Goal: Task Accomplishment & Management: Manage account settings

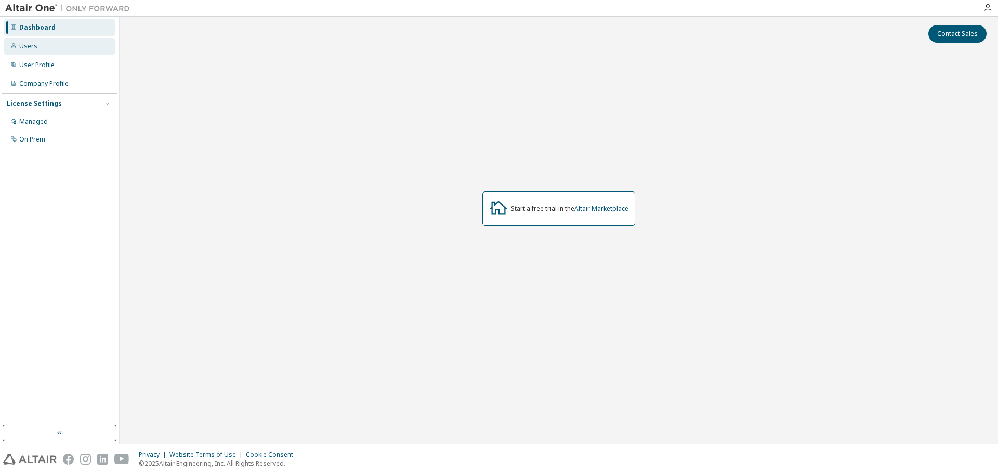
drag, startPoint x: 17, startPoint y: 49, endPoint x: 24, endPoint y: 49, distance: 7.8
click at [21, 49] on div "Users" at bounding box center [59, 46] width 111 height 17
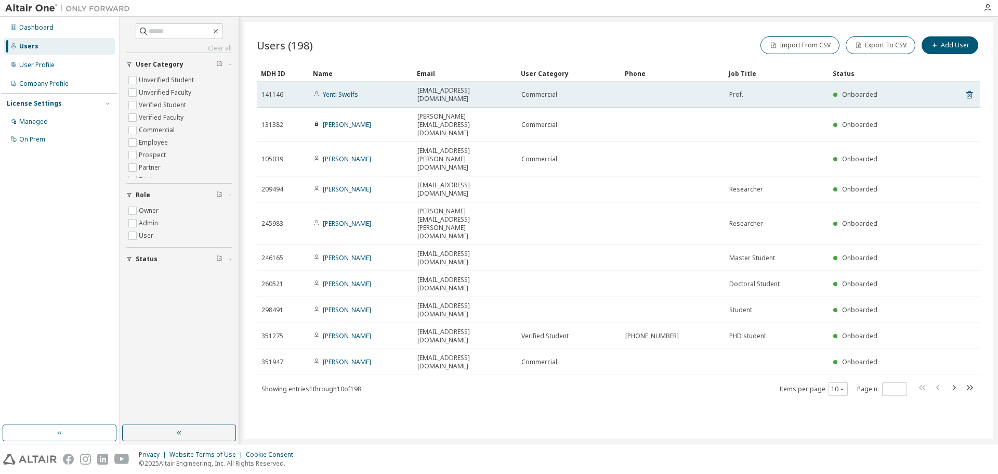
click at [279, 90] on span "141146" at bounding box center [272, 94] width 22 height 8
click at [852, 91] on span "Onboarded" at bounding box center [859, 94] width 35 height 9
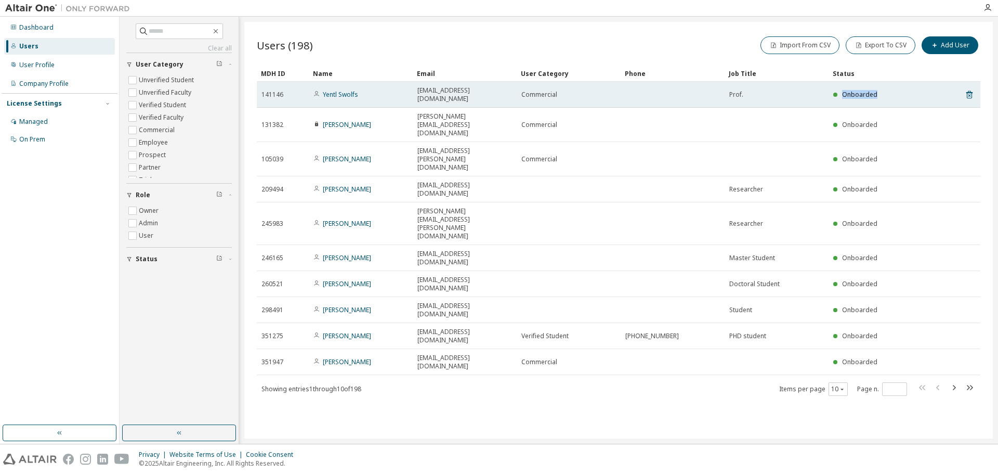
click at [852, 91] on span "Onboarded" at bounding box center [859, 94] width 35 height 9
click at [344, 91] on link "Yentl Swolfs" at bounding box center [340, 94] width 35 height 9
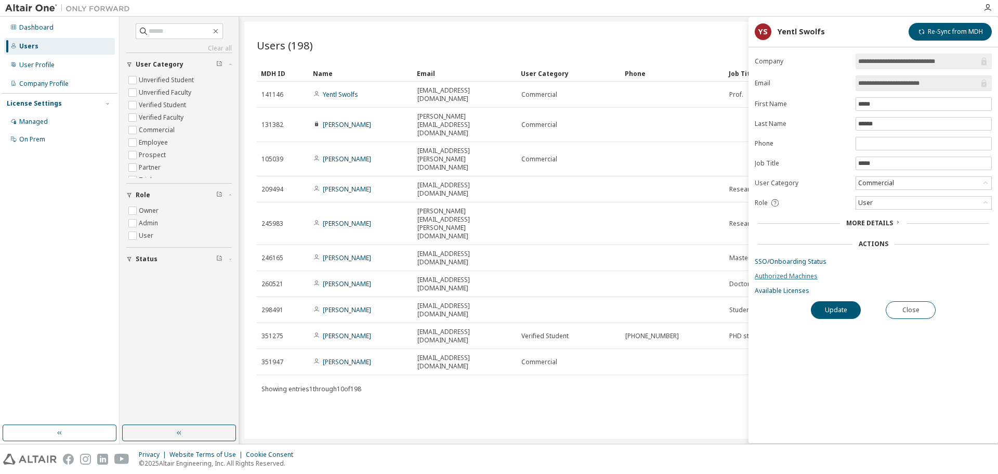
click at [781, 273] on link "Authorized Machines" at bounding box center [873, 276] width 237 height 8
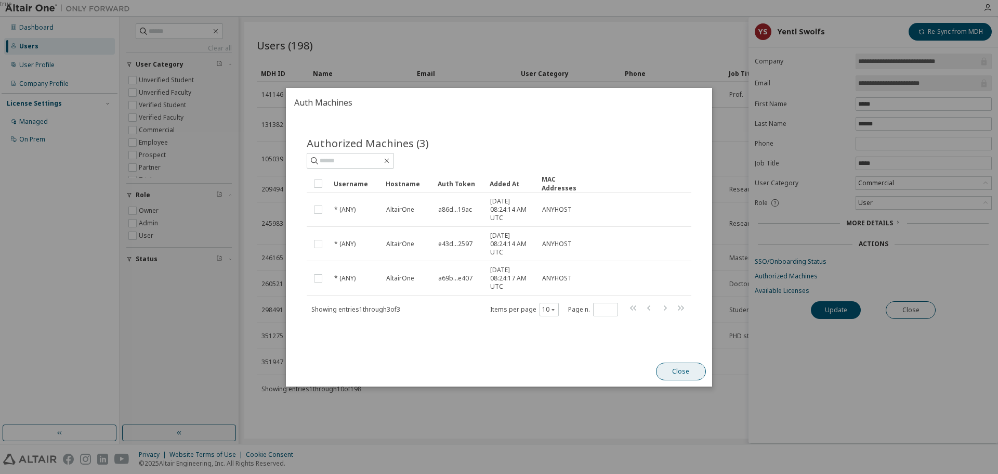
click at [678, 373] on button "Close" at bounding box center [681, 371] width 50 height 18
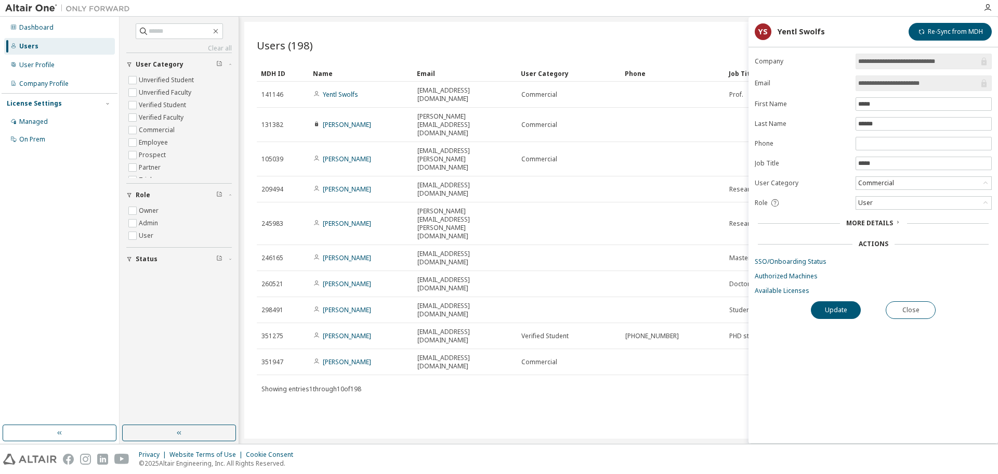
click at [862, 219] on span "More Details" at bounding box center [869, 222] width 47 height 9
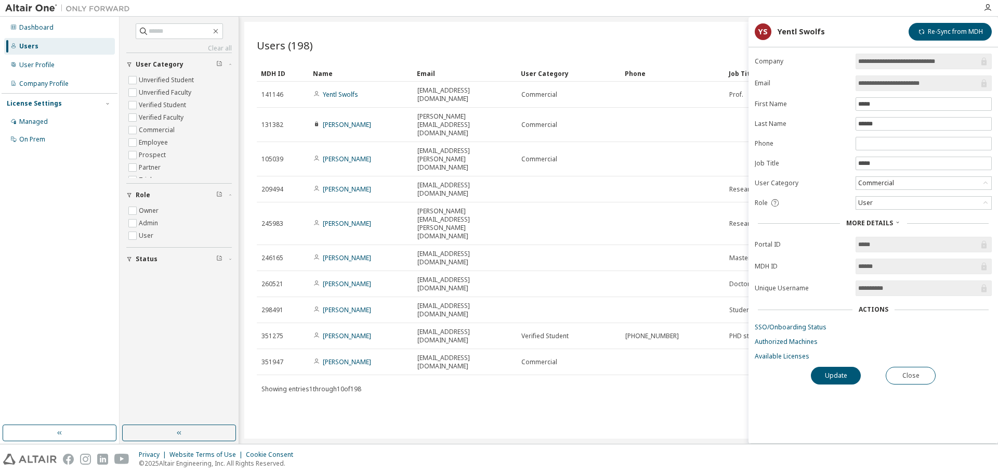
click at [862, 219] on span "More Details" at bounding box center [869, 222] width 47 height 9
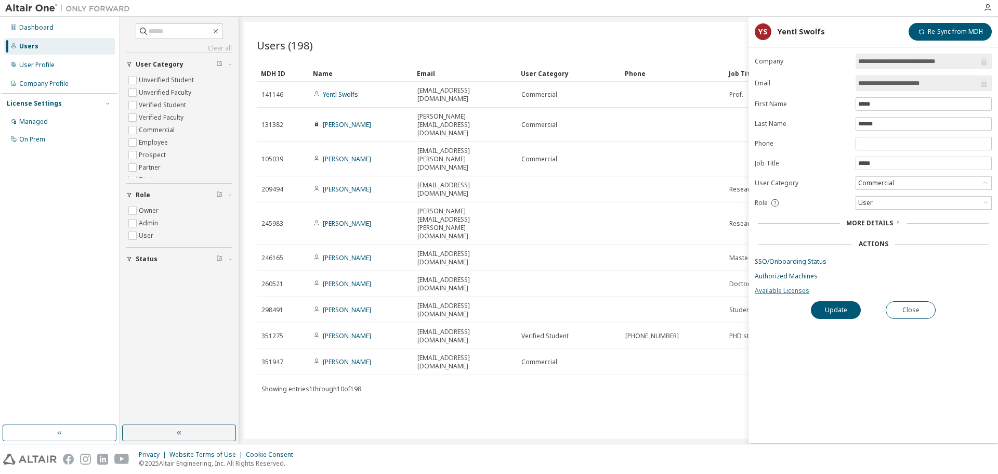
click at [783, 289] on link "Available Licenses" at bounding box center [873, 290] width 237 height 8
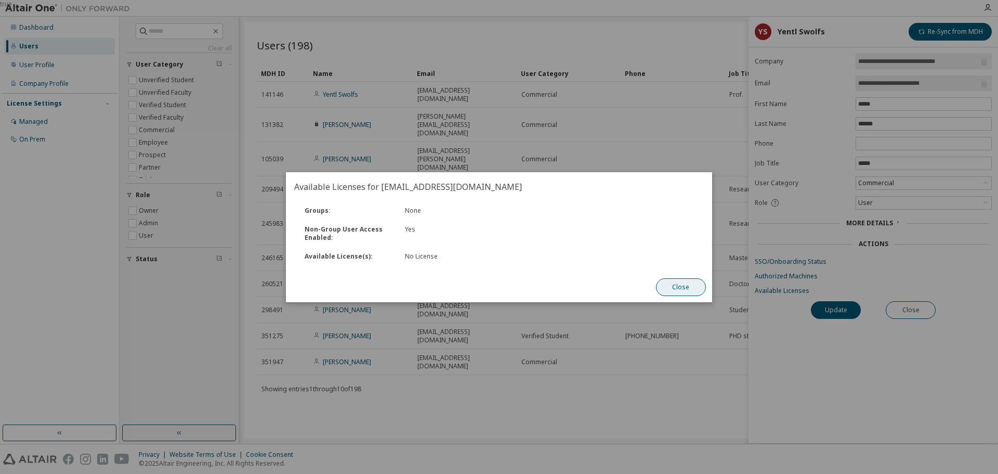
click at [671, 285] on button "Close" at bounding box center [681, 287] width 50 height 18
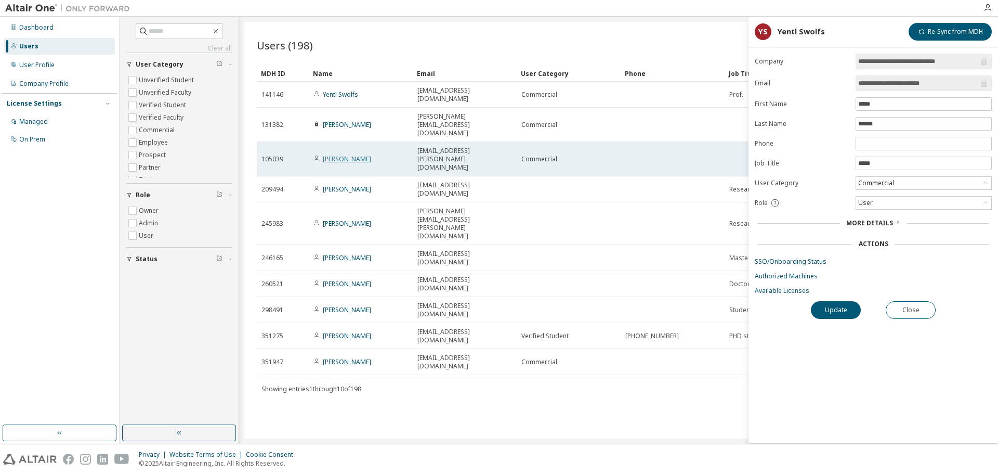
click at [344, 154] on link "[PERSON_NAME]" at bounding box center [347, 158] width 48 height 9
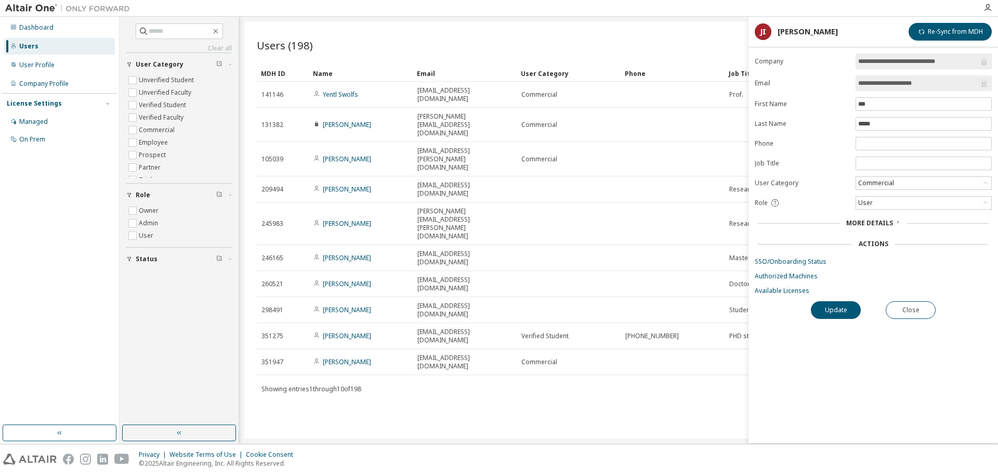
click at [796, 285] on form "**********" at bounding box center [873, 174] width 237 height 241
click at [794, 289] on link "Available Licenses" at bounding box center [873, 290] width 237 height 8
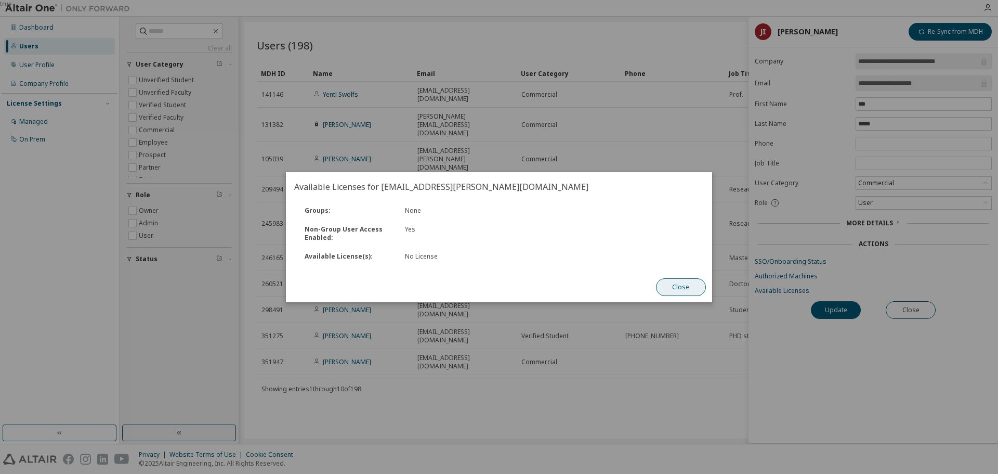
click at [677, 283] on button "Close" at bounding box center [681, 287] width 50 height 18
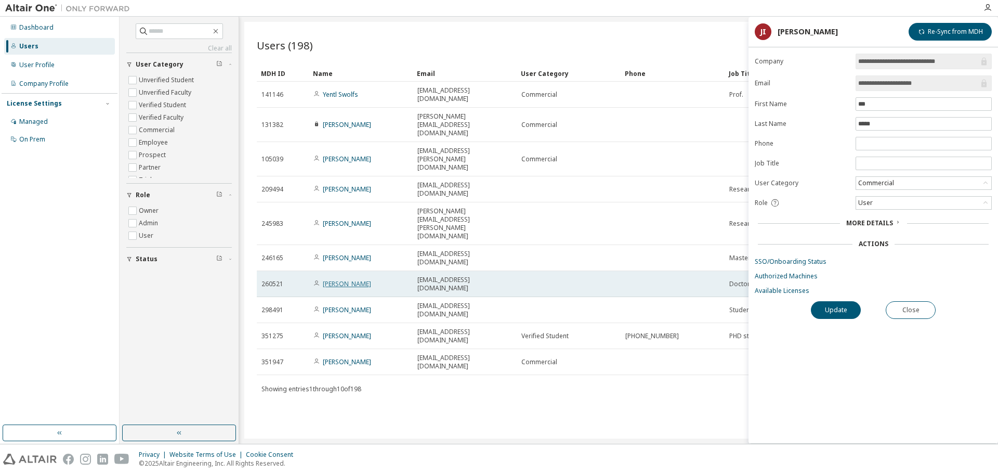
click at [344, 279] on link "[PERSON_NAME]" at bounding box center [347, 283] width 48 height 9
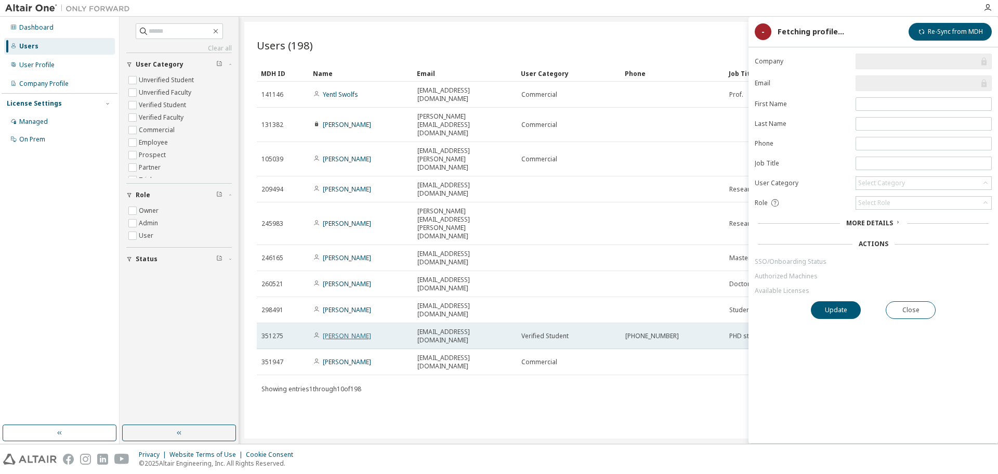
click at [329, 331] on link "[PERSON_NAME]" at bounding box center [347, 335] width 48 height 9
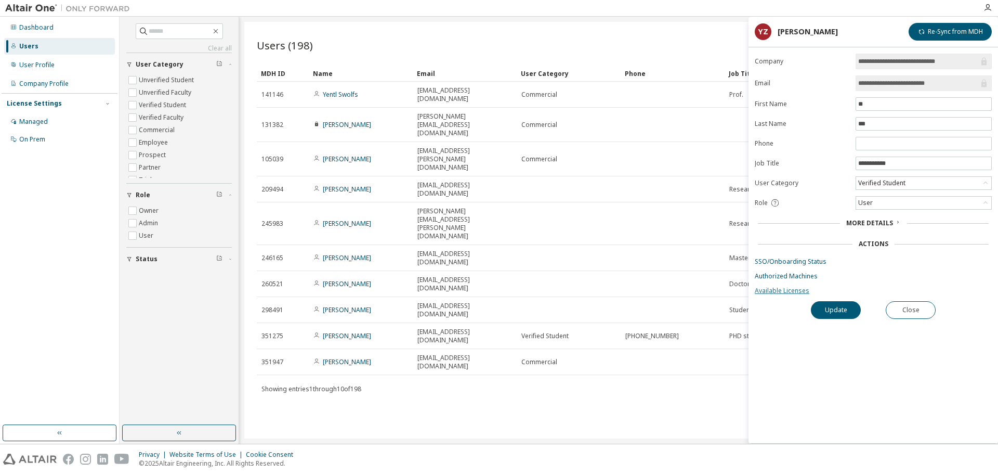
click at [788, 289] on link "Available Licenses" at bounding box center [873, 290] width 237 height 8
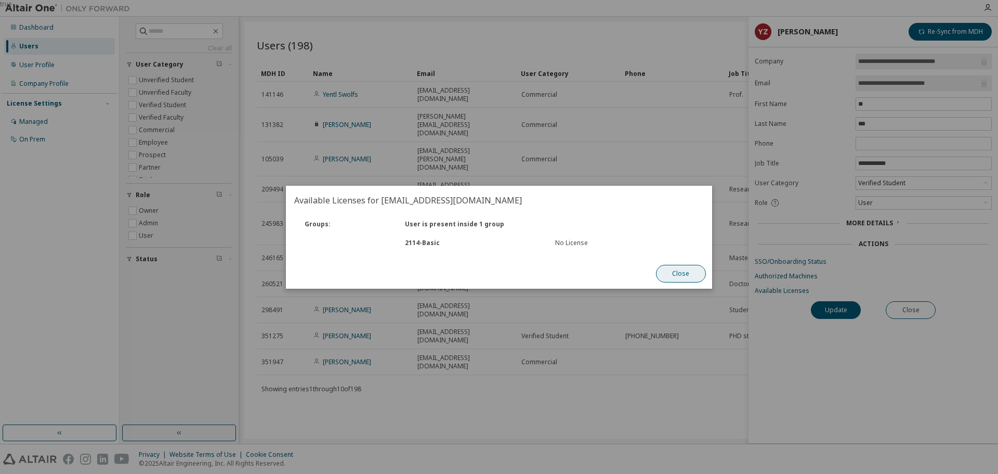
click at [696, 272] on button "Close" at bounding box center [681, 274] width 50 height 18
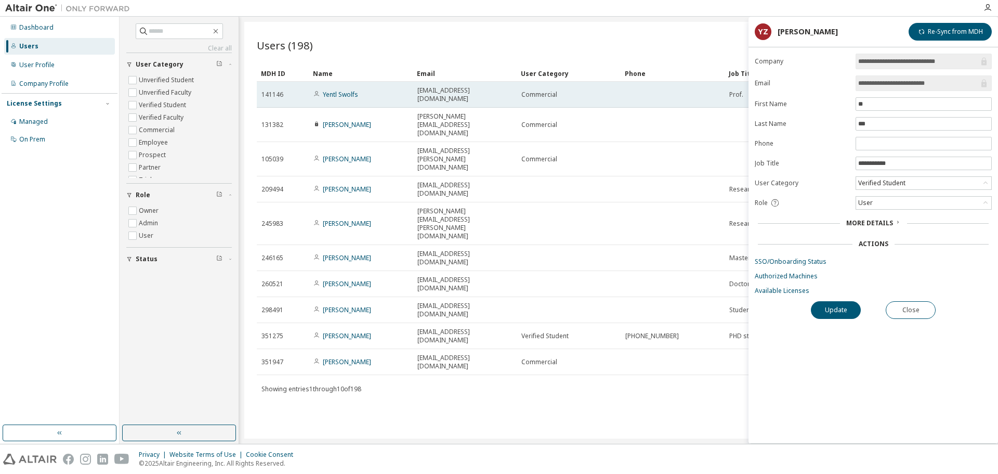
click at [332, 96] on td "Yentl Swolfs" at bounding box center [361, 95] width 104 height 26
click at [335, 92] on link "Yentl Swolfs" at bounding box center [340, 94] width 35 height 9
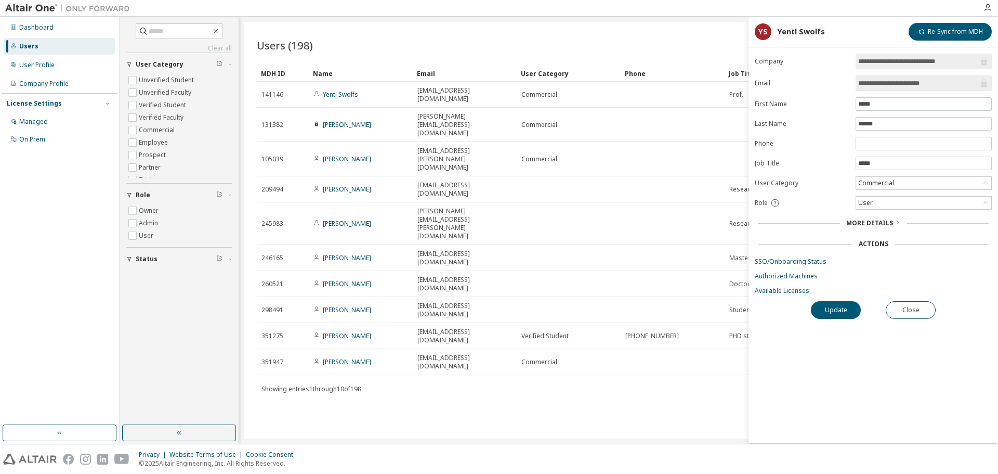
click at [874, 247] on div "Actions" at bounding box center [874, 244] width 30 height 8
click at [794, 278] on link "Authorized Machines" at bounding box center [873, 276] width 237 height 8
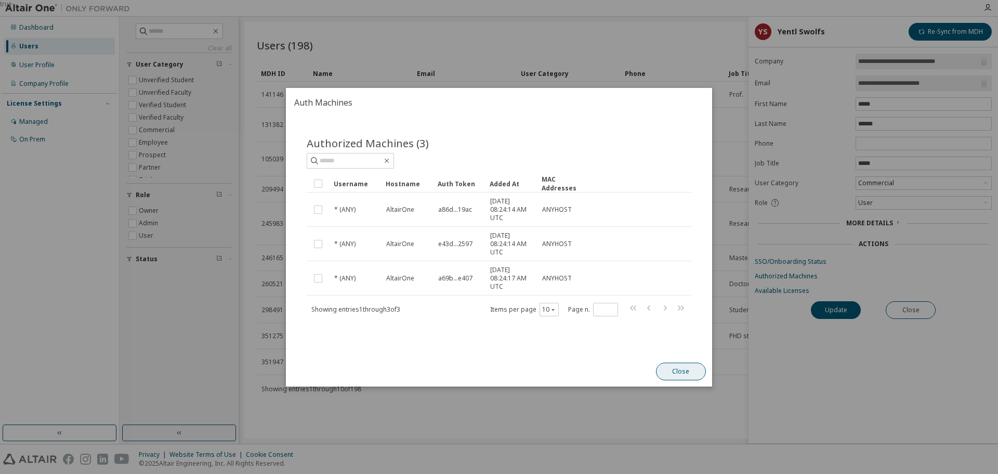
click at [673, 366] on button "Close" at bounding box center [681, 371] width 50 height 18
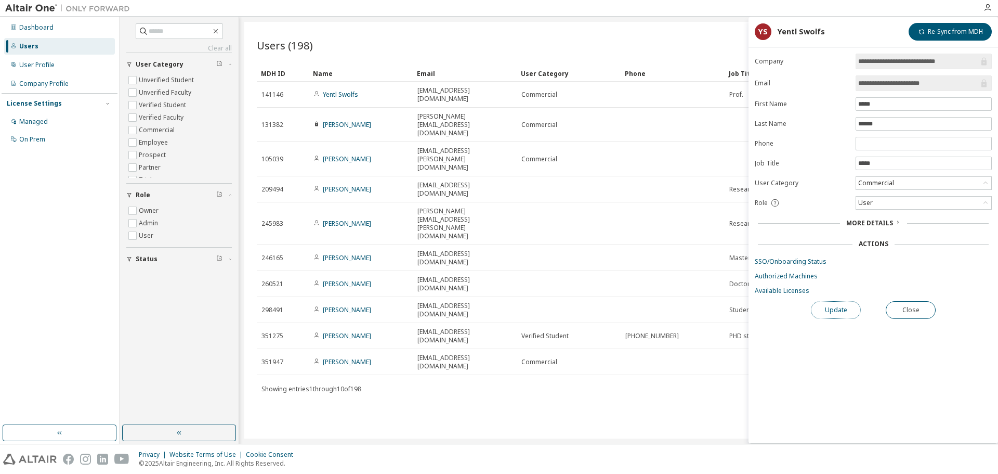
click at [821, 305] on button "Update" at bounding box center [836, 310] width 50 height 18
click at [610, 346] on div "Users (198) Import From CSV Export To CSV Add User Clear Load Save Save As Fiel…" at bounding box center [618, 230] width 749 height 416
click at [597, 51] on div "Users (198) Import From CSV Export To CSV Add User" at bounding box center [619, 45] width 724 height 22
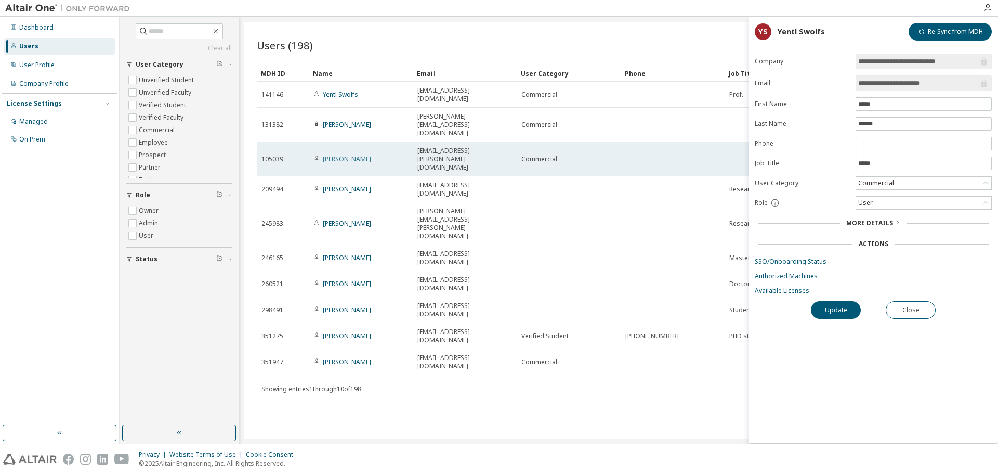
click at [335, 154] on link "[PERSON_NAME]" at bounding box center [347, 158] width 48 height 9
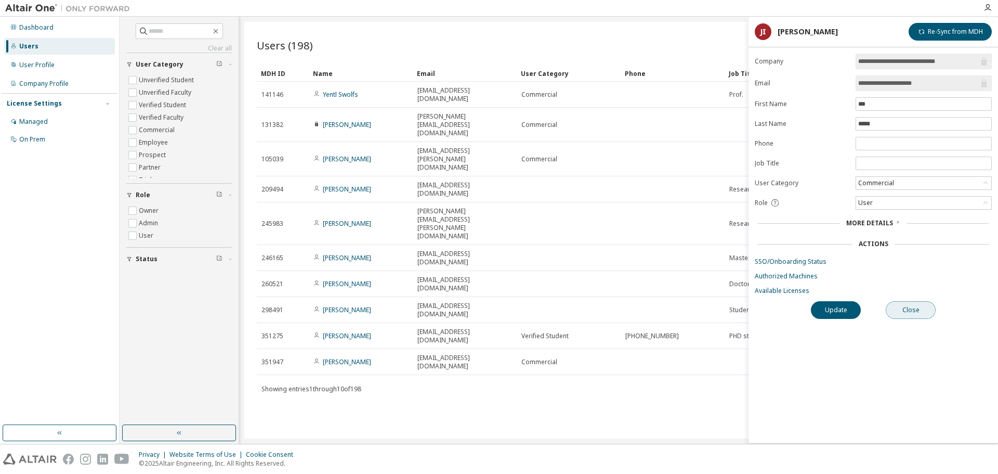
click at [931, 313] on button "Close" at bounding box center [911, 310] width 50 height 18
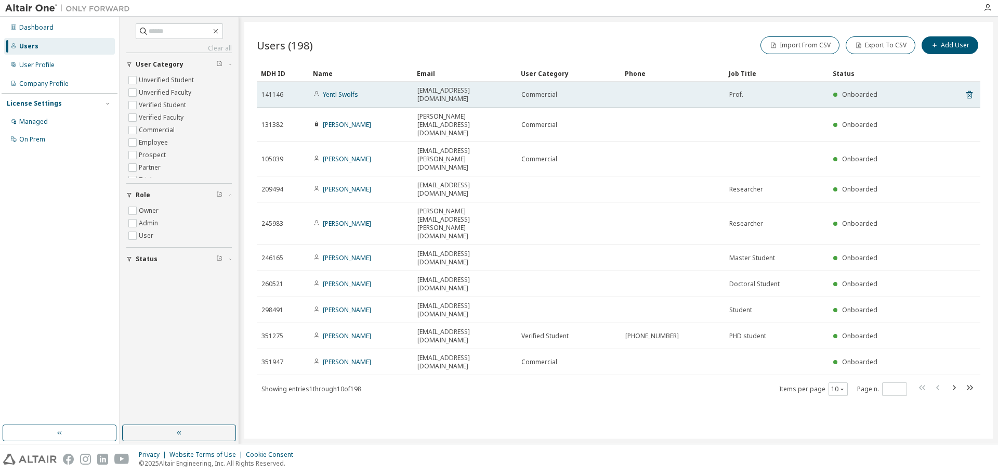
click at [428, 86] on span "[EMAIL_ADDRESS][DOMAIN_NAME]" at bounding box center [464, 94] width 95 height 17
click at [341, 90] on link "Yentl Swolfs" at bounding box center [340, 94] width 35 height 9
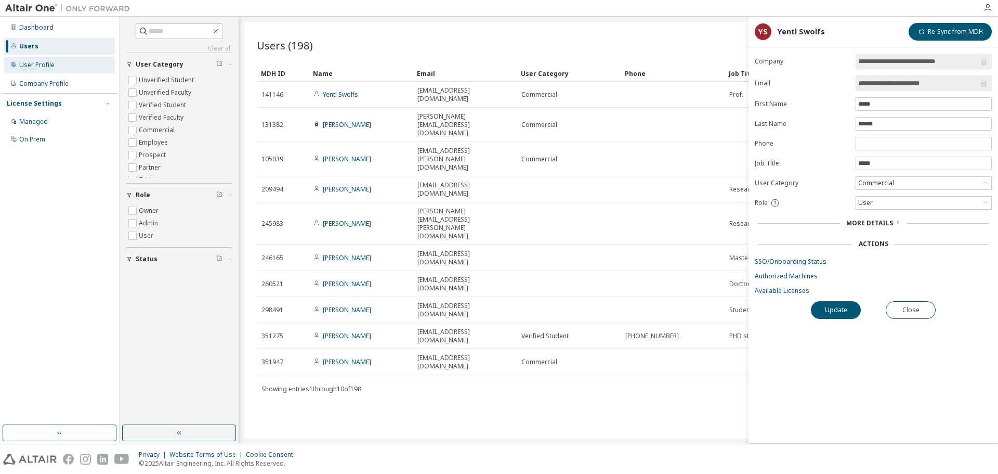
click at [80, 58] on div "User Profile" at bounding box center [59, 65] width 111 height 17
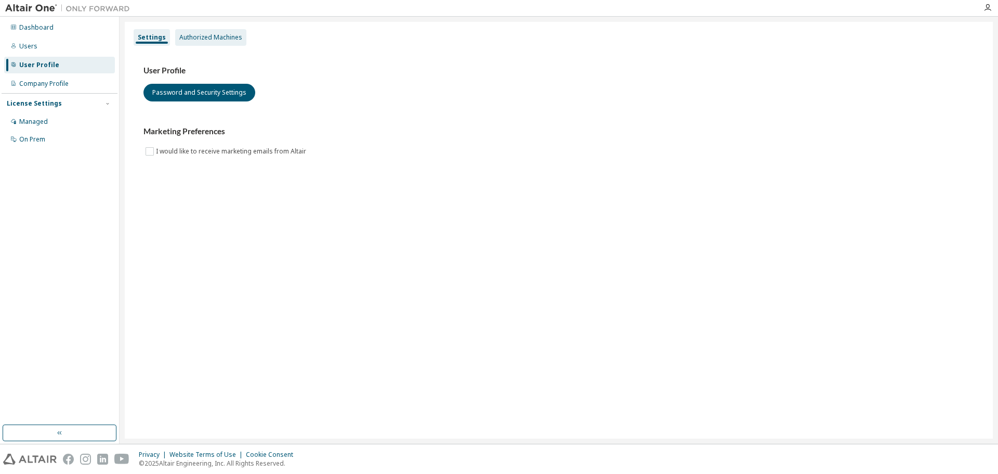
click at [184, 33] on div "Authorized Machines" at bounding box center [210, 37] width 63 height 8
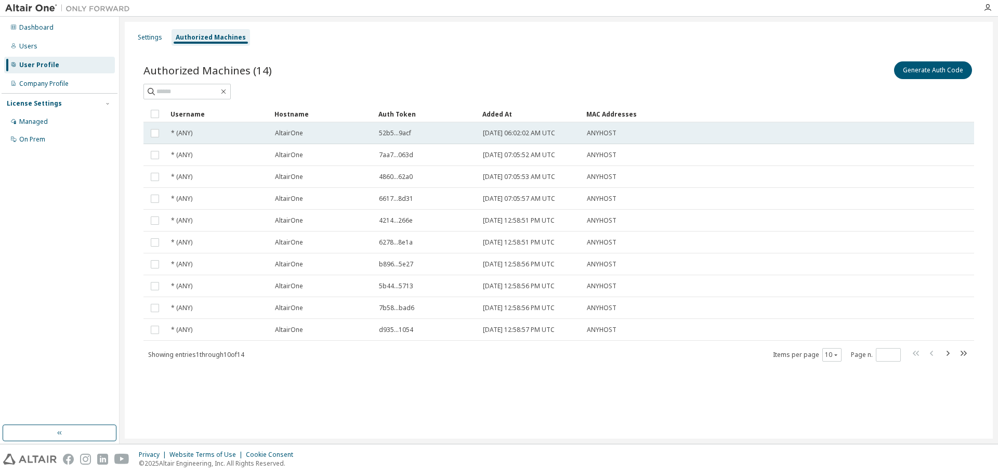
click at [425, 137] on div "52b5...9acf" at bounding box center [426, 133] width 95 height 8
drag, startPoint x: 403, startPoint y: 132, endPoint x: 394, endPoint y: 133, distance: 10.0
click at [394, 133] on span "52b5...9acf" at bounding box center [395, 133] width 32 height 8
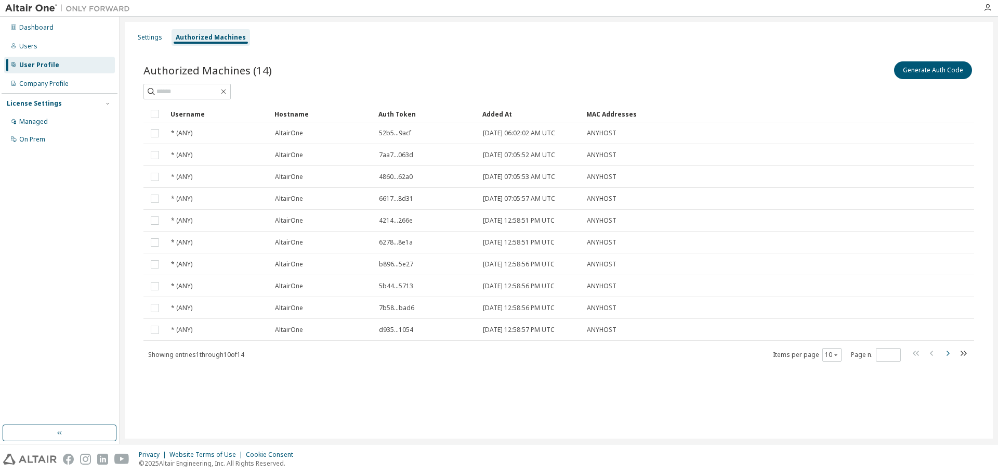
click at [949, 351] on icon "button" at bounding box center [947, 353] width 12 height 12
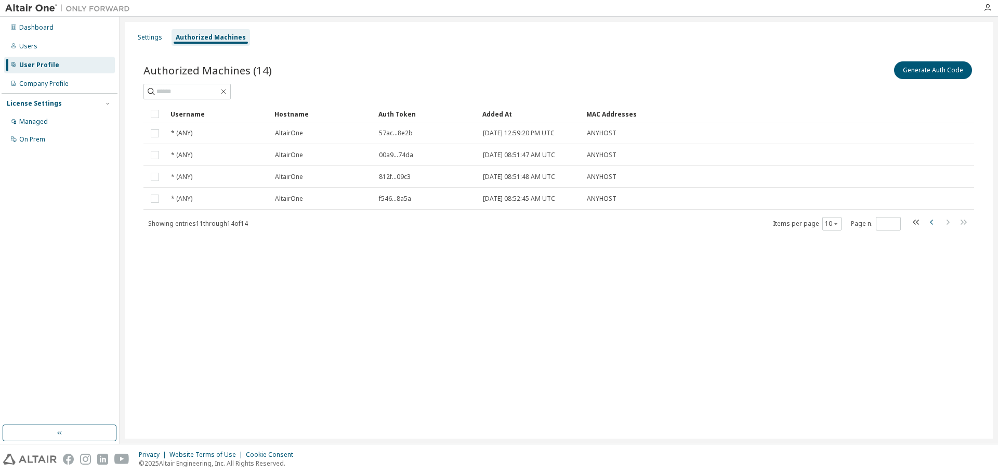
click at [929, 222] on icon "button" at bounding box center [932, 222] width 12 height 12
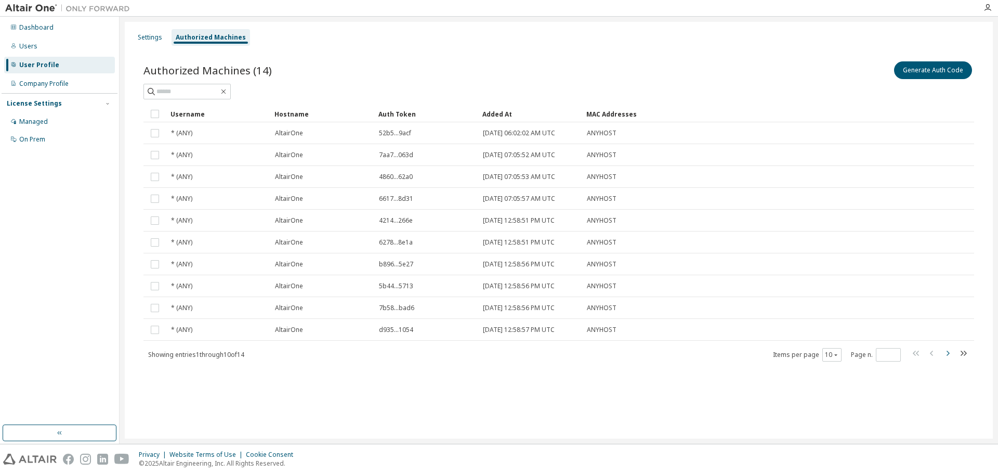
click at [953, 357] on icon "button" at bounding box center [947, 353] width 12 height 12
type input "*"
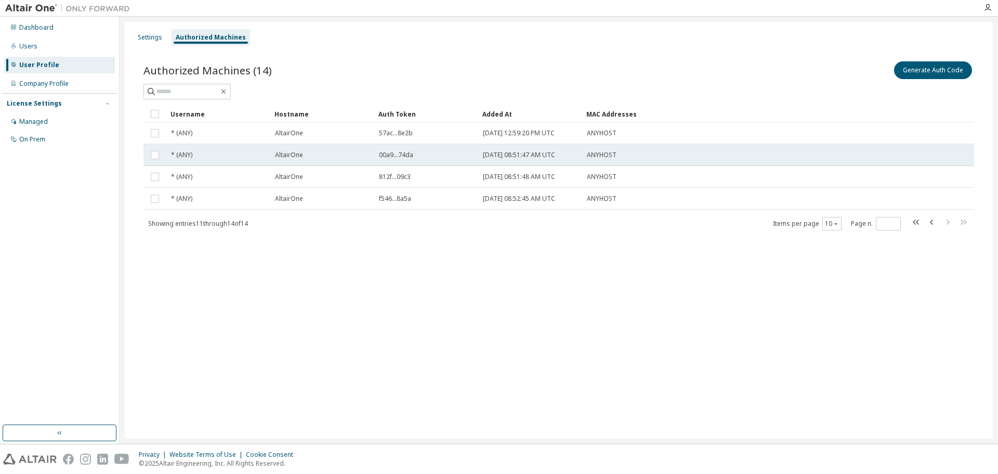
click at [518, 153] on span "[DATE] 08:51:47 AM UTC" at bounding box center [519, 155] width 72 height 8
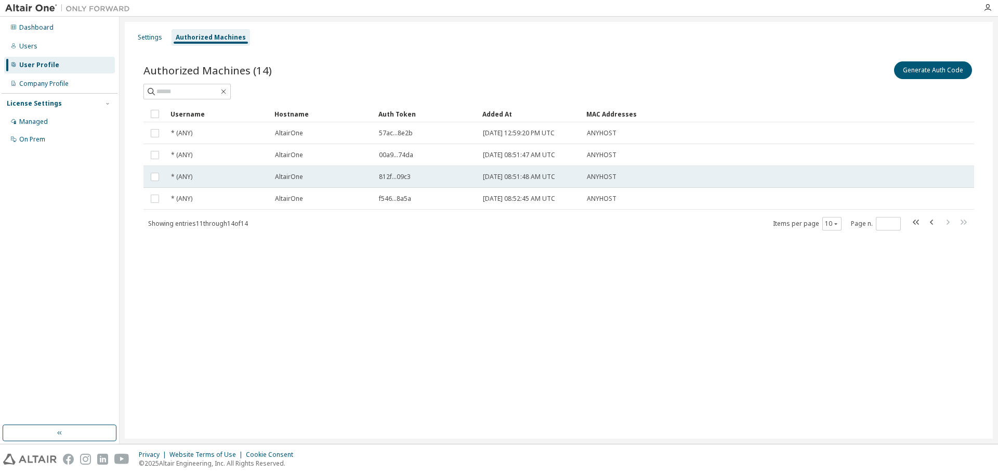
click at [520, 172] on td "[DATE] 08:51:48 AM UTC" at bounding box center [530, 177] width 104 height 22
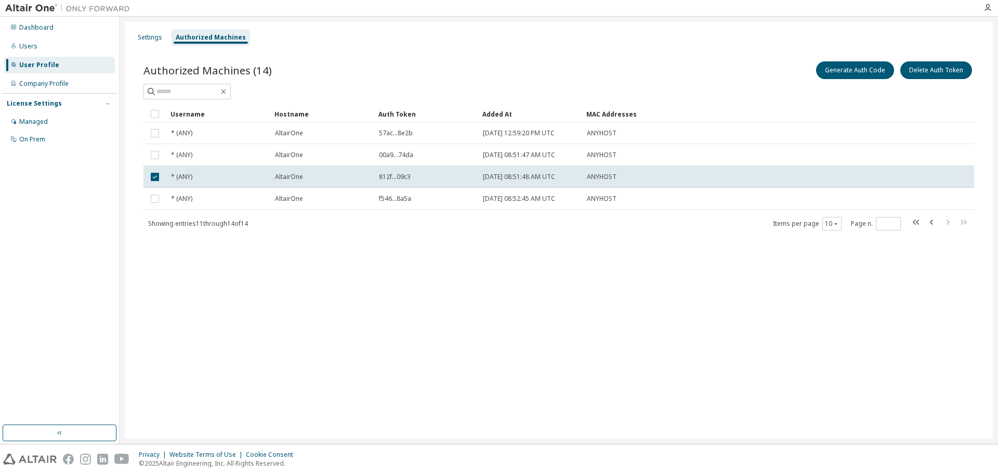
click at [520, 172] on td "[DATE] 08:51:48 AM UTC" at bounding box center [530, 177] width 104 height 22
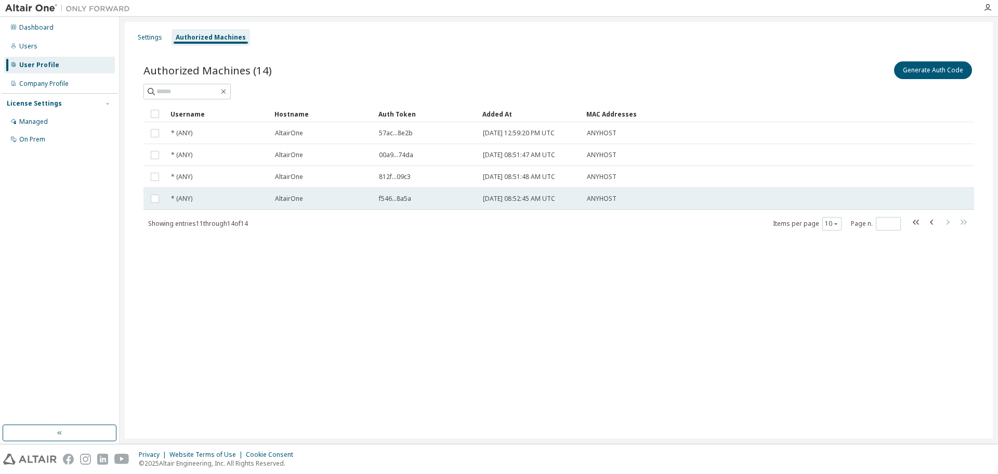
click at [517, 200] on span "[DATE] 08:52:45 AM UTC" at bounding box center [519, 198] width 72 height 8
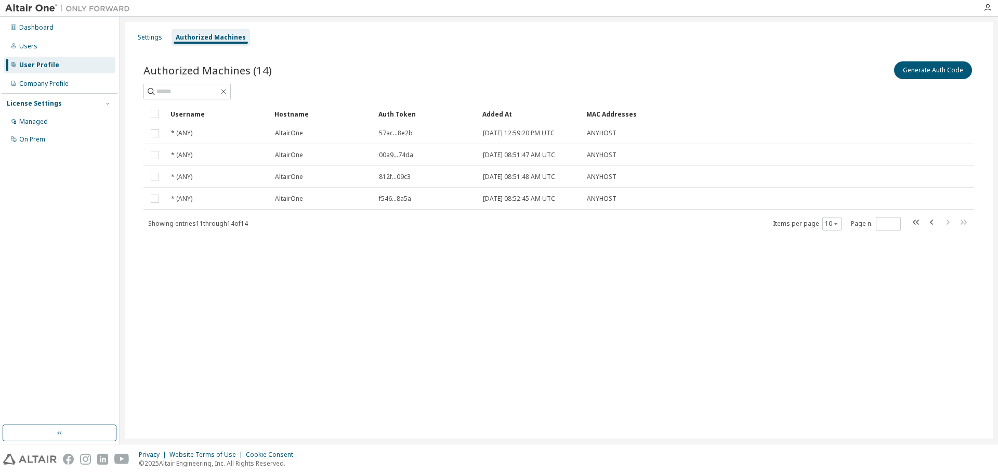
click at [517, 200] on span "[DATE] 08:52:45 AM UTC" at bounding box center [519, 198] width 72 height 8
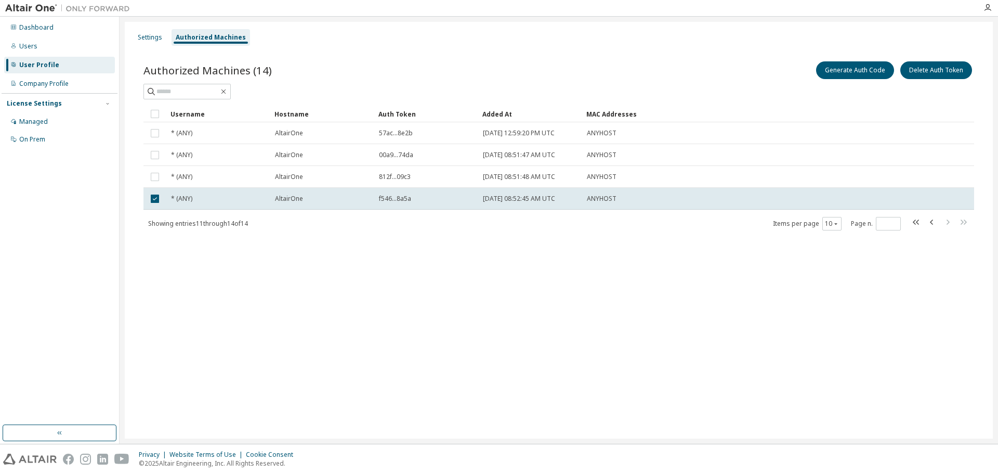
click at [517, 200] on span "[DATE] 08:52:45 AM UTC" at bounding box center [519, 198] width 72 height 8
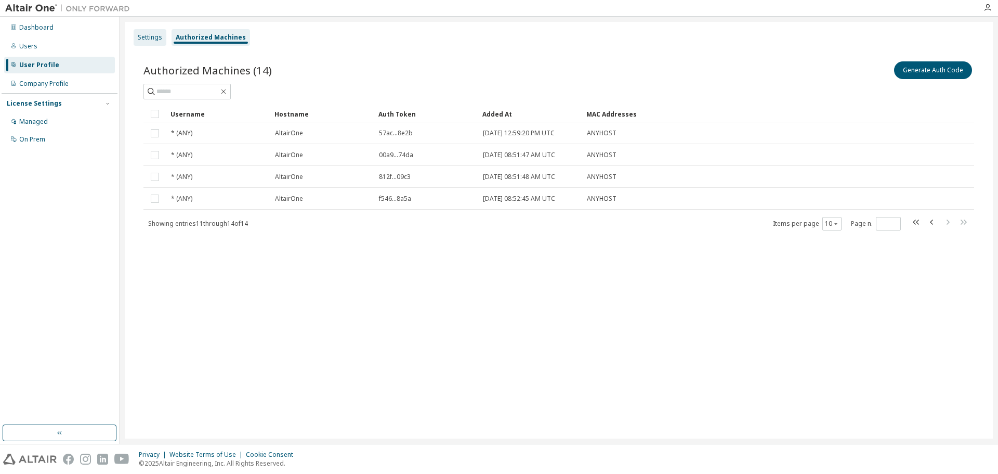
click at [145, 34] on div "Settings" at bounding box center [150, 37] width 24 height 8
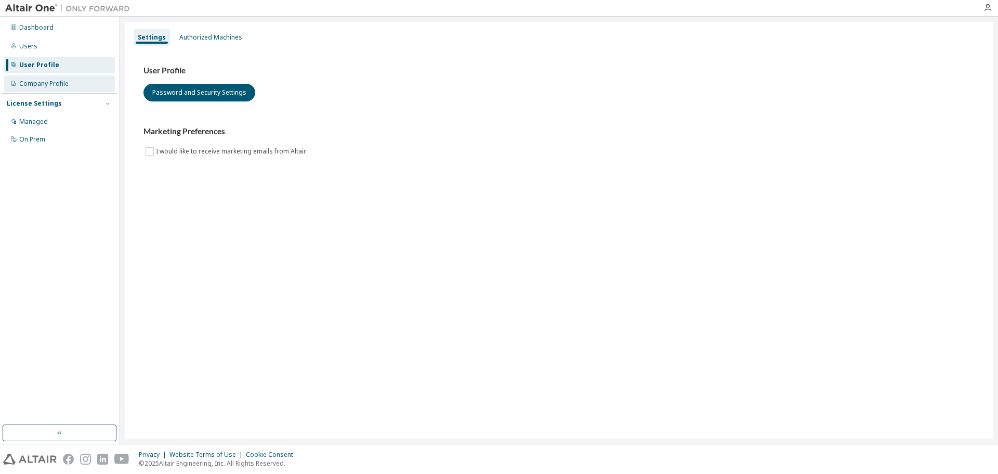
click at [43, 85] on div "Company Profile" at bounding box center [43, 84] width 49 height 8
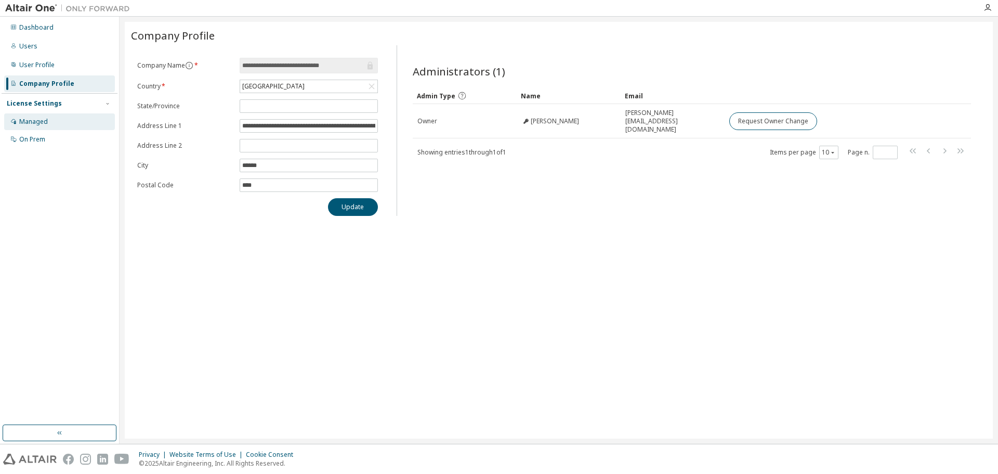
click at [47, 115] on div "Managed" at bounding box center [59, 121] width 111 height 17
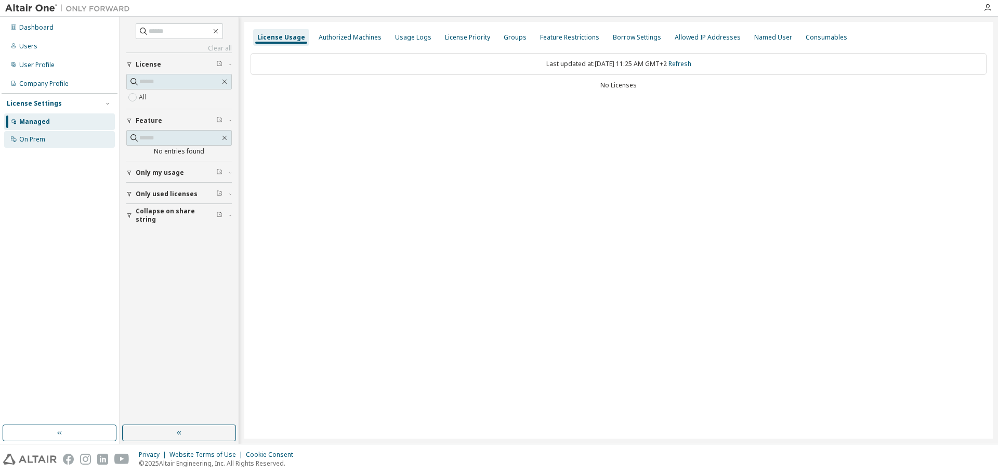
click at [39, 141] on div "On Prem" at bounding box center [32, 139] width 26 height 8
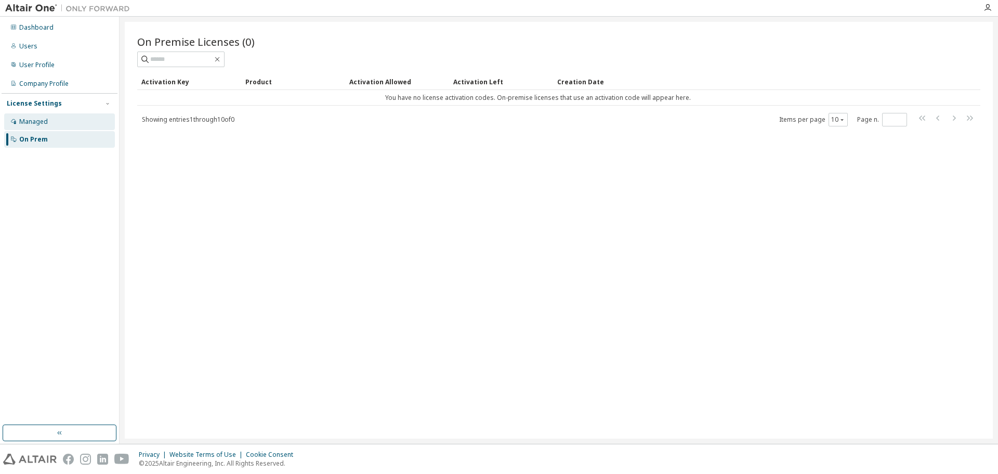
click at [48, 122] on div "Managed" at bounding box center [59, 121] width 111 height 17
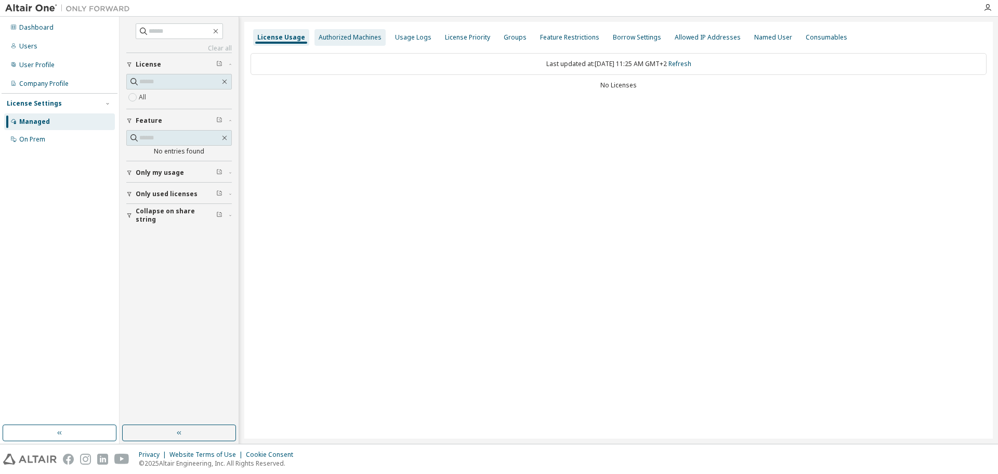
click at [371, 40] on div "Authorized Machines" at bounding box center [350, 37] width 63 height 8
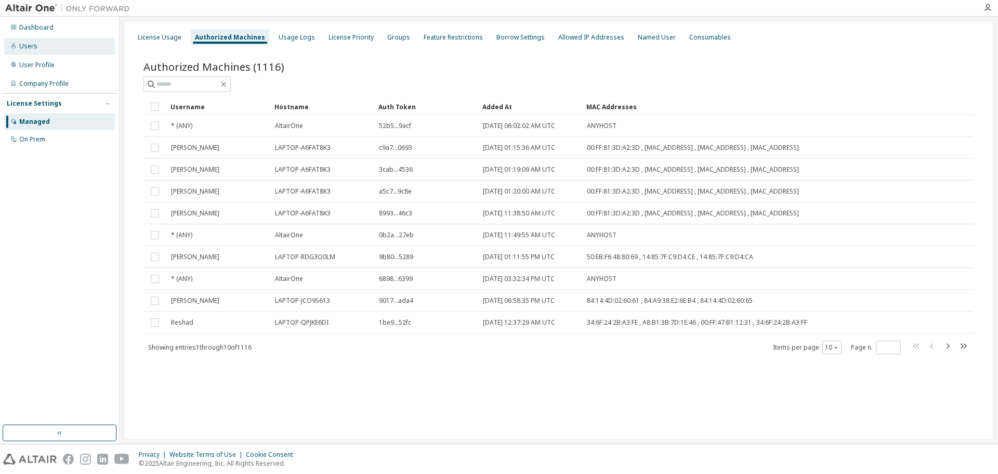
click at [77, 42] on div "Users" at bounding box center [59, 46] width 111 height 17
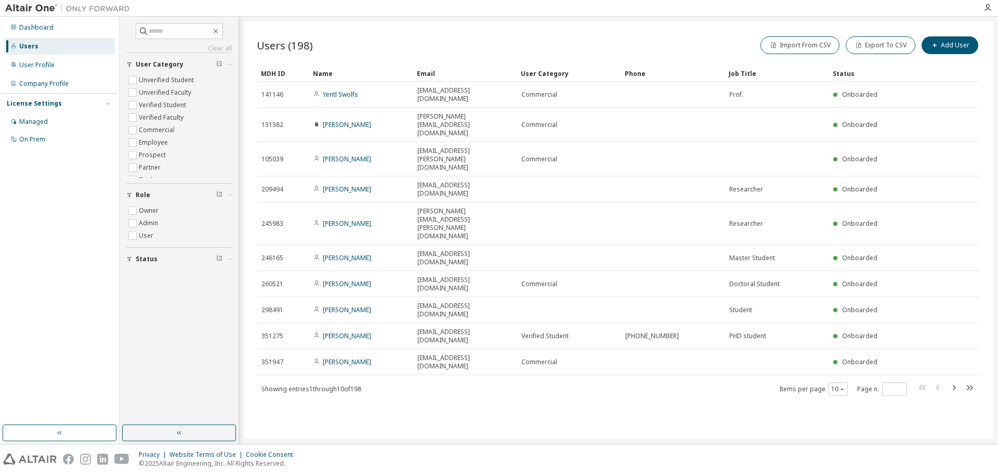
click at [352, 93] on link "Yentl Swolfs" at bounding box center [340, 94] width 35 height 9
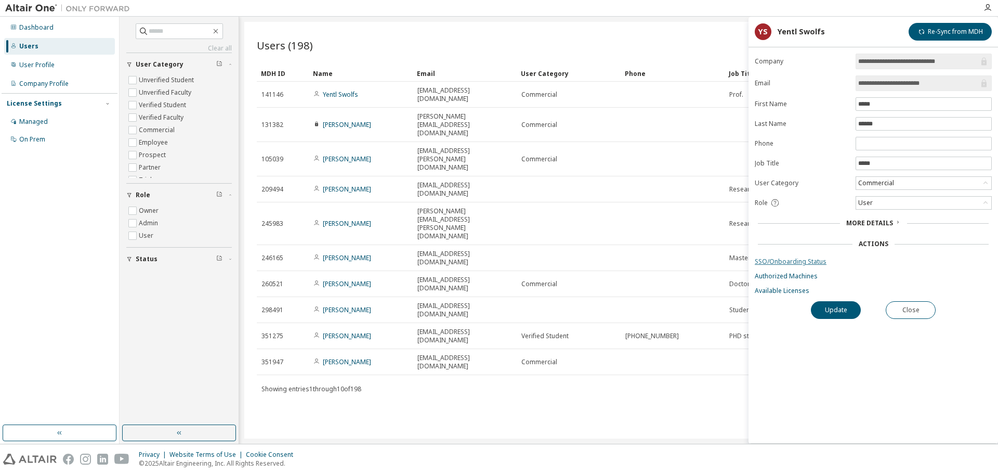
click at [796, 259] on link "SSO/Onboarding Status" at bounding box center [873, 261] width 237 height 8
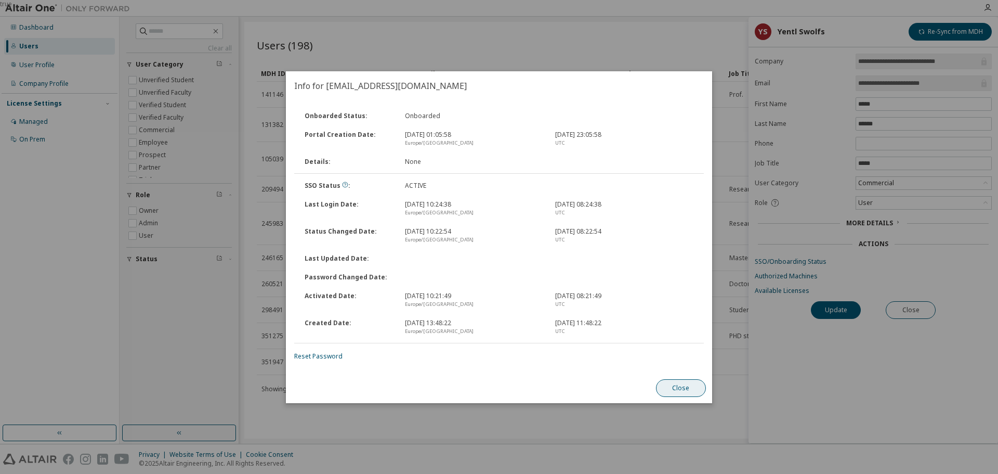
click at [675, 381] on button "Close" at bounding box center [681, 388] width 50 height 18
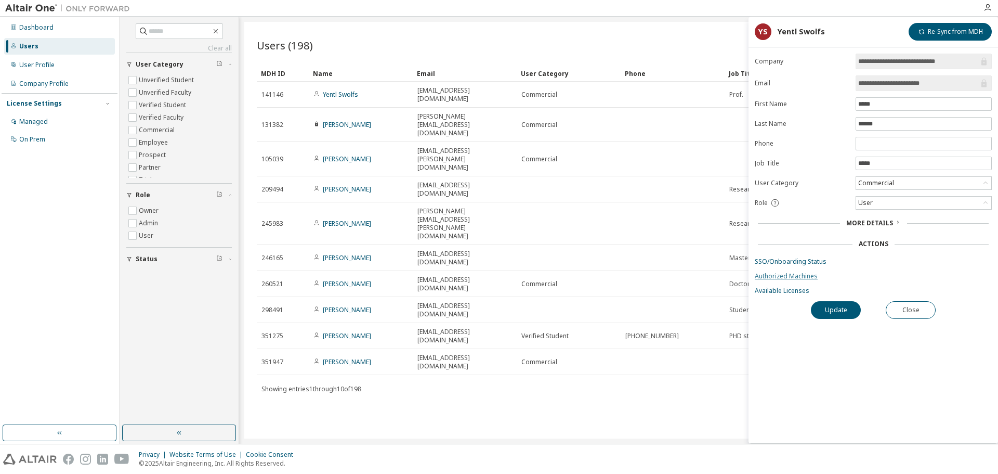
click at [787, 272] on link "Authorized Machines" at bounding box center [873, 276] width 237 height 8
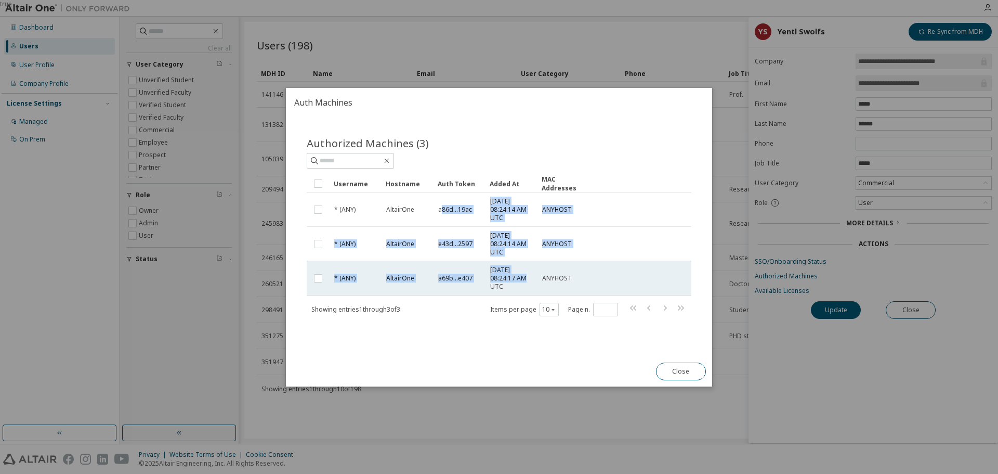
drag, startPoint x: 440, startPoint y: 210, endPoint x: 511, endPoint y: 281, distance: 100.4
click at [511, 281] on tbody "* (ANY) AltairOne a86d...19ac 2025-09-30 08:24:14 AM UTC ANYHOST * (ANY) Altair…" at bounding box center [499, 243] width 385 height 103
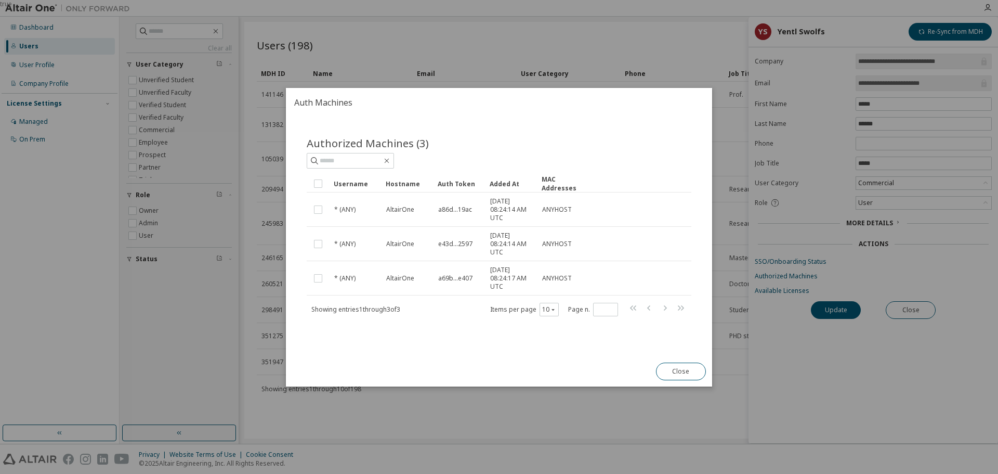
click at [443, 338] on div "Authorized Machines (3) Clear Load Save Save As Field Operator Value Select fil…" at bounding box center [499, 233] width 410 height 220
click at [689, 375] on button "Close" at bounding box center [681, 371] width 50 height 18
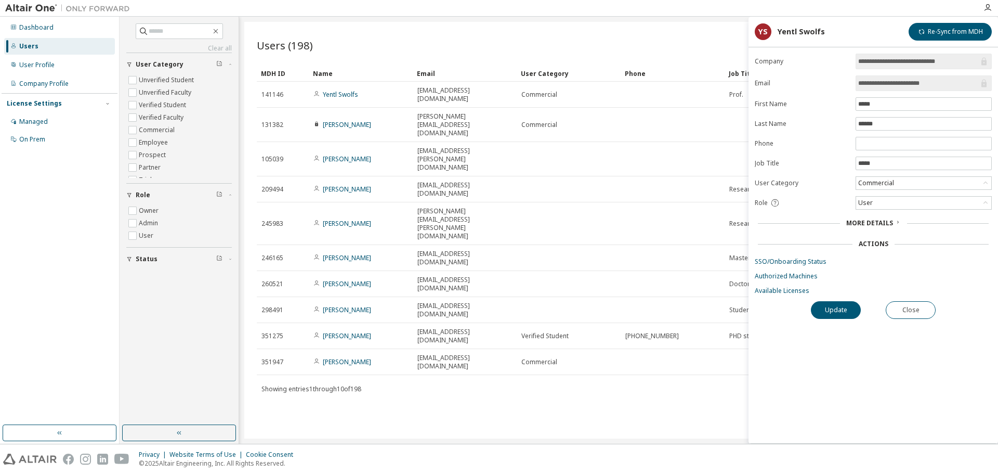
scroll to position [33, 0]
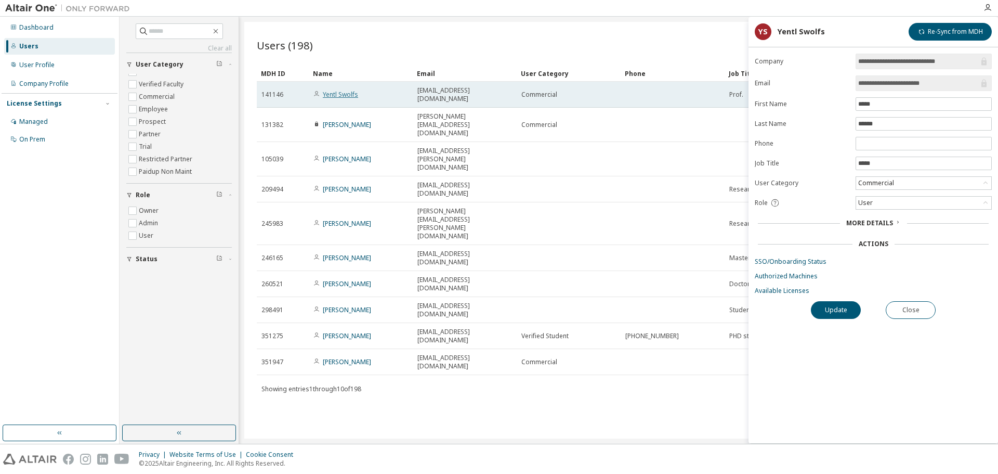
click at [324, 90] on link "Yentl Swolfs" at bounding box center [340, 94] width 35 height 9
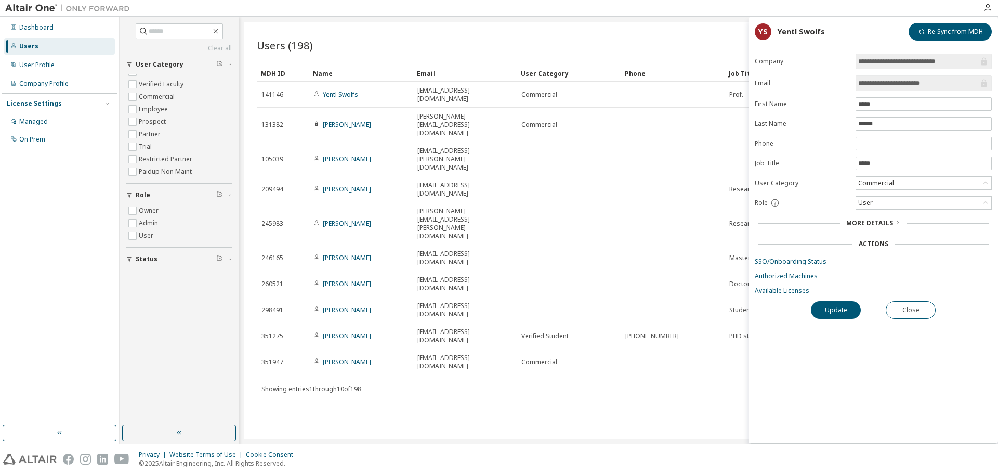
click at [868, 224] on span "More Details" at bounding box center [869, 222] width 47 height 9
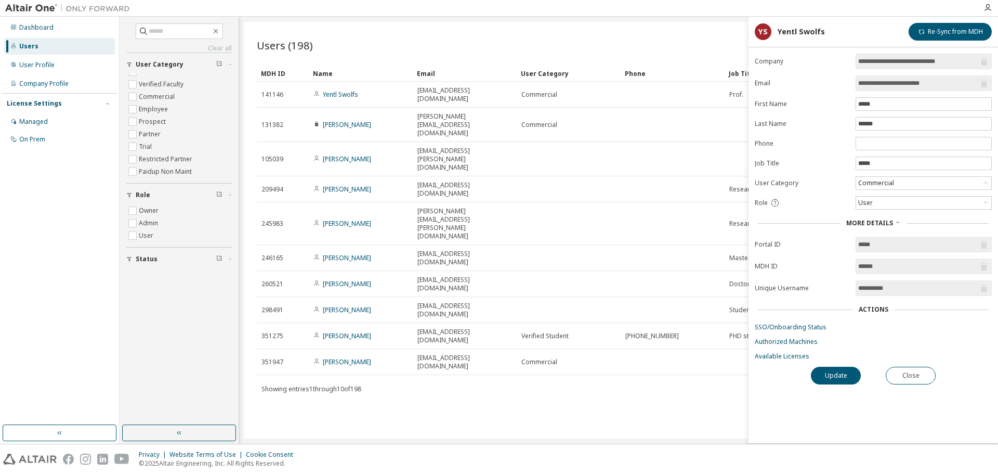
click at [882, 268] on input "******" at bounding box center [918, 266] width 121 height 10
click at [804, 329] on link "SSO/Onboarding Status" at bounding box center [873, 327] width 237 height 8
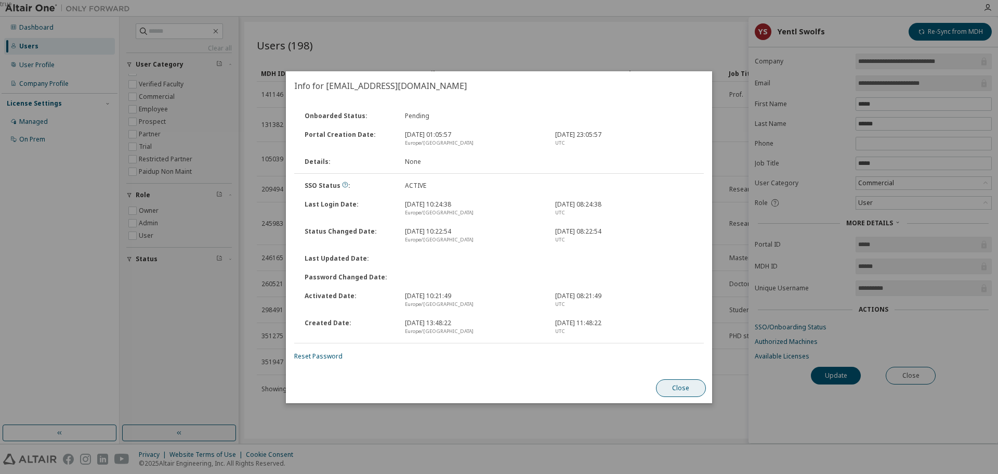
click at [685, 387] on button "Close" at bounding box center [681, 388] width 50 height 18
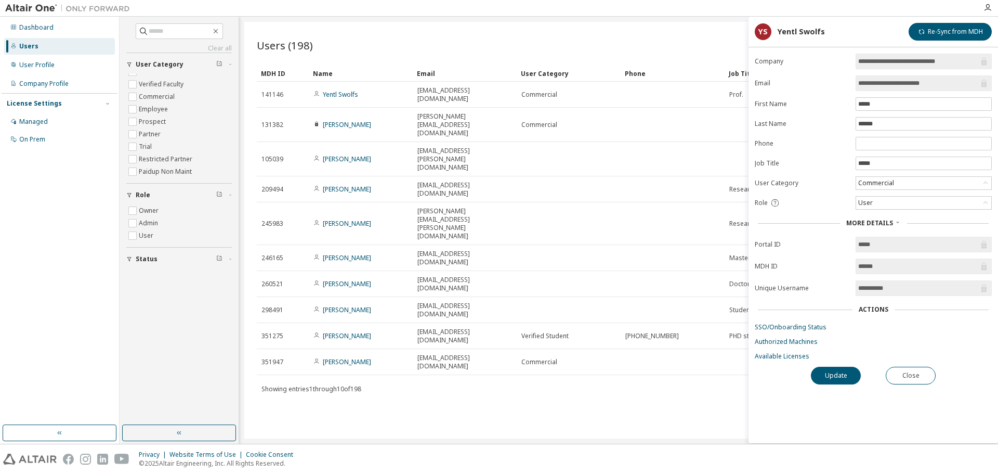
click at [872, 284] on input "**********" at bounding box center [918, 288] width 121 height 10
click at [789, 342] on link "Authorized Machines" at bounding box center [873, 341] width 237 height 8
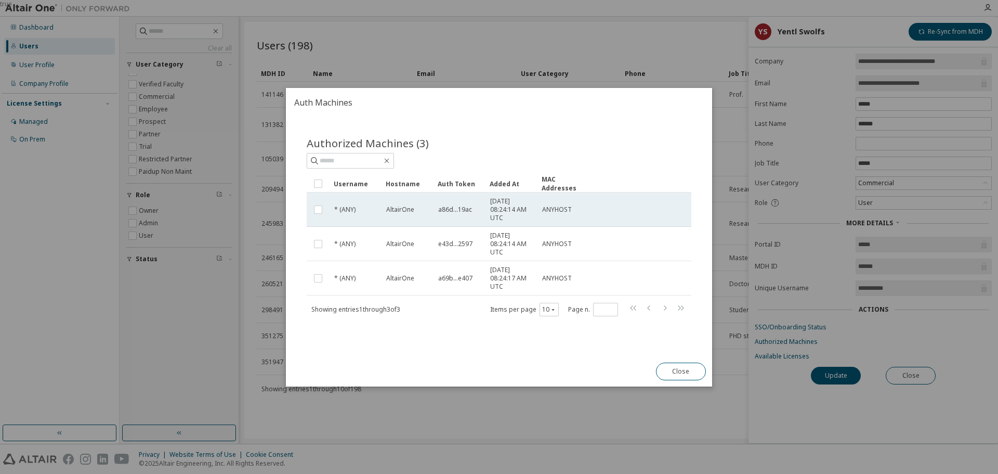
click at [470, 213] on span "a86d...19ac" at bounding box center [455, 209] width 34 height 8
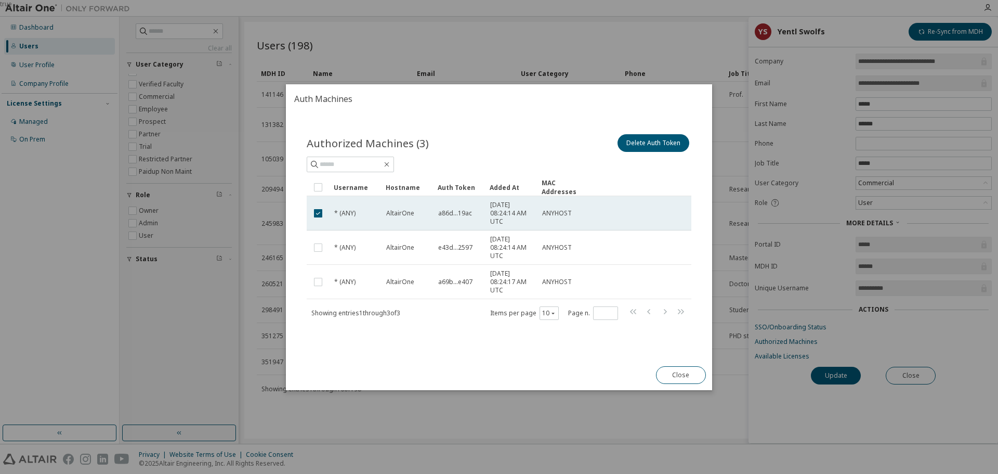
click at [469, 211] on span "a86d...19ac" at bounding box center [455, 213] width 34 height 8
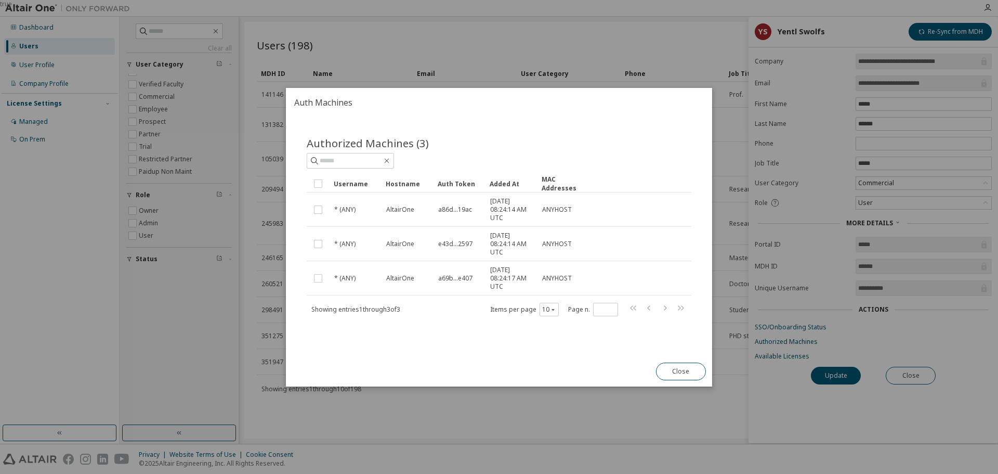
click at [464, 186] on div "Auth Token" at bounding box center [460, 183] width 44 height 17
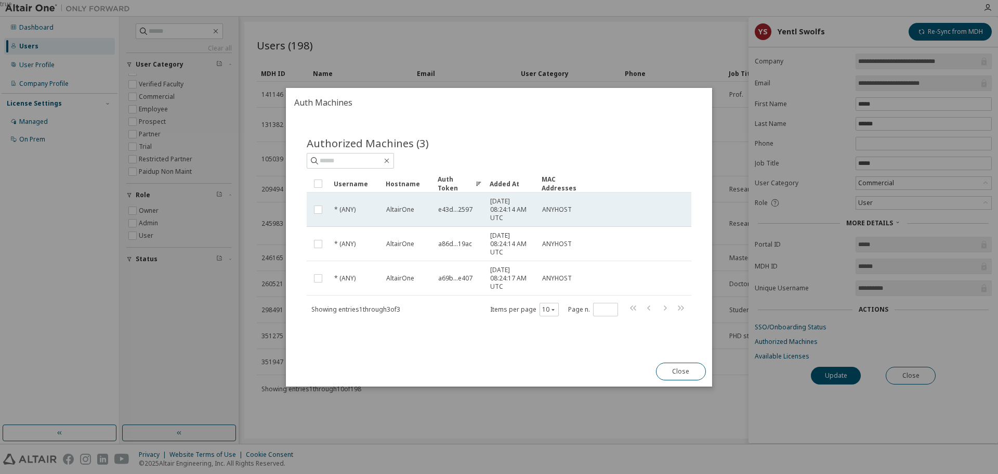
click at [457, 208] on span "e43d...2597" at bounding box center [455, 209] width 34 height 8
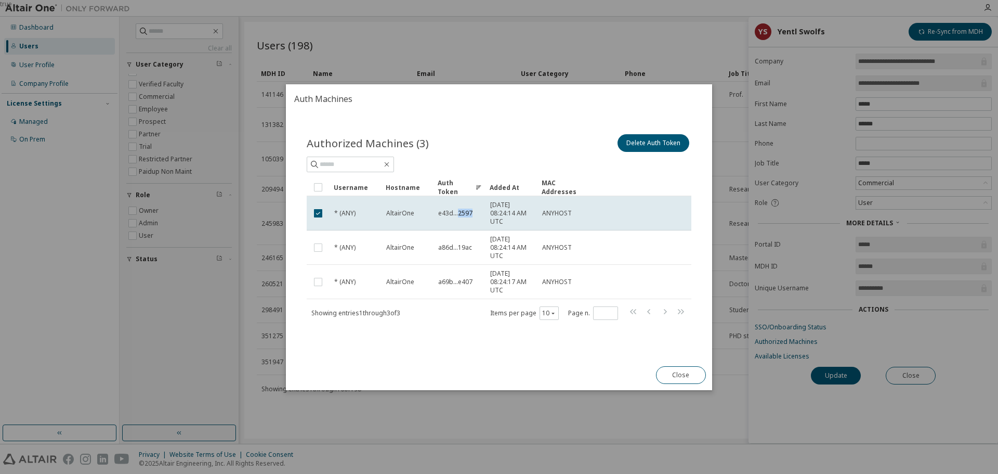
click at [457, 209] on span "e43d...2597" at bounding box center [455, 213] width 34 height 8
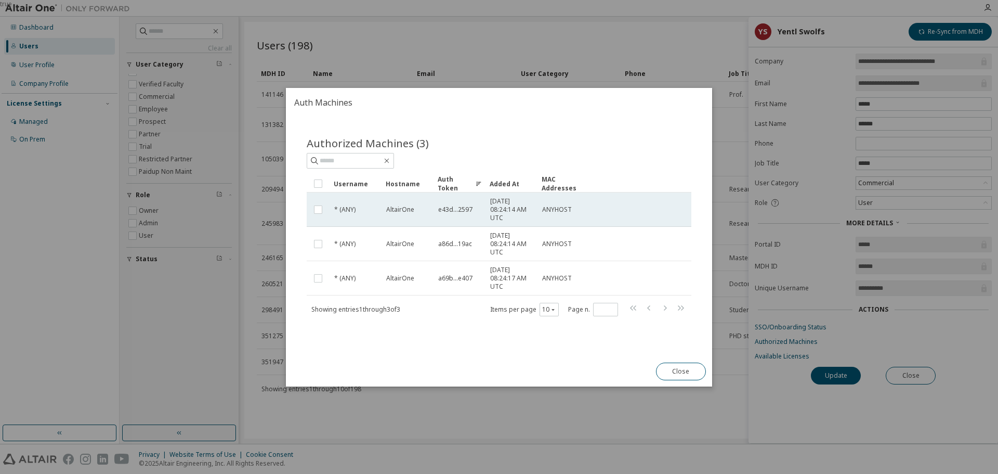
click at [443, 209] on span "e43d...2597" at bounding box center [455, 209] width 34 height 8
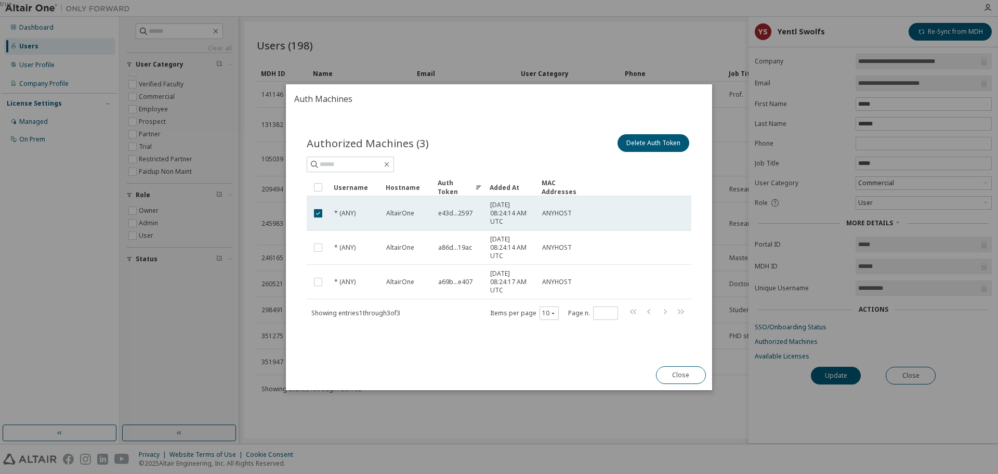
click at [444, 209] on span "e43d...2597" at bounding box center [455, 213] width 34 height 8
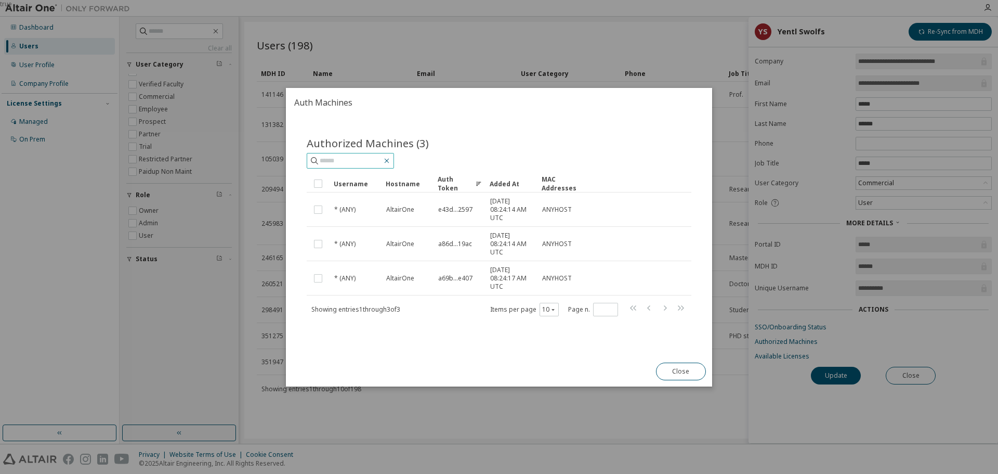
click at [391, 161] on icon "button" at bounding box center [387, 160] width 8 height 8
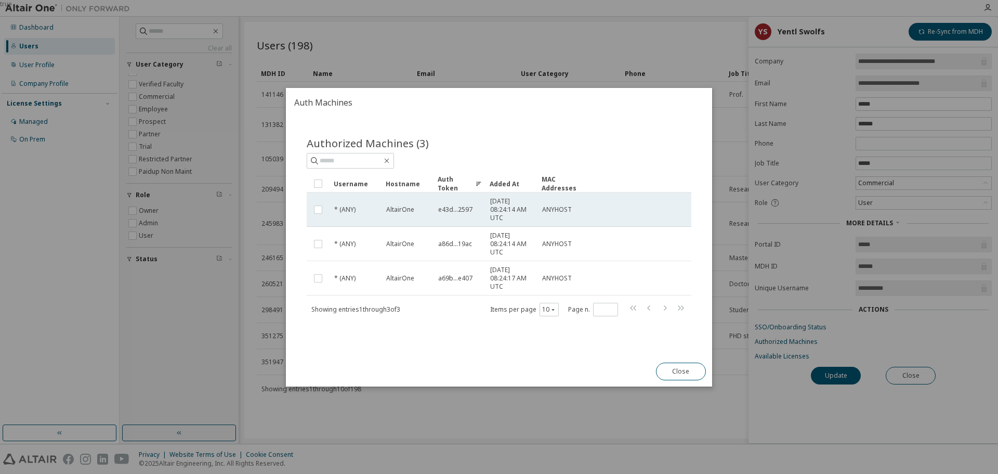
click at [509, 211] on span "2025-09-30 08:24:14 AM UTC" at bounding box center [511, 209] width 43 height 25
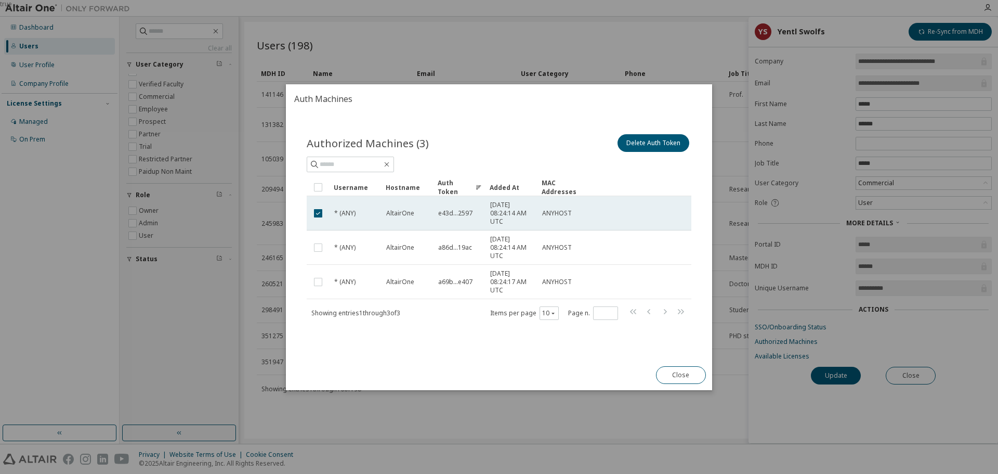
click at [537, 215] on td "2025-09-30 08:24:14 AM UTC" at bounding box center [512, 213] width 52 height 34
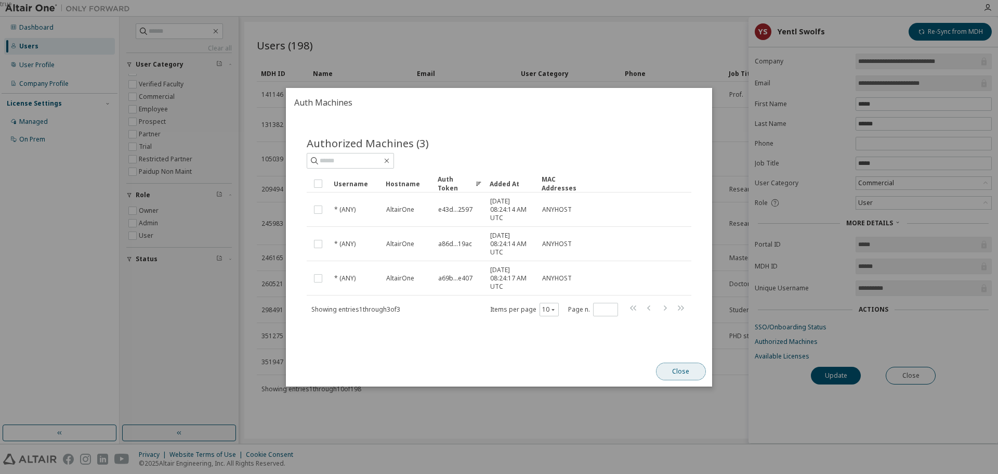
click at [687, 365] on button "Close" at bounding box center [681, 371] width 50 height 18
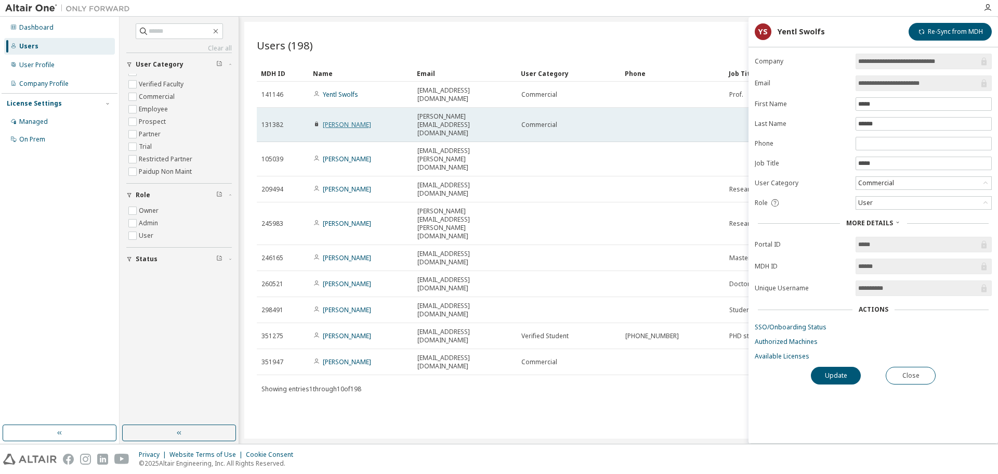
click at [363, 120] on link "Tim Van Woensel" at bounding box center [347, 124] width 48 height 9
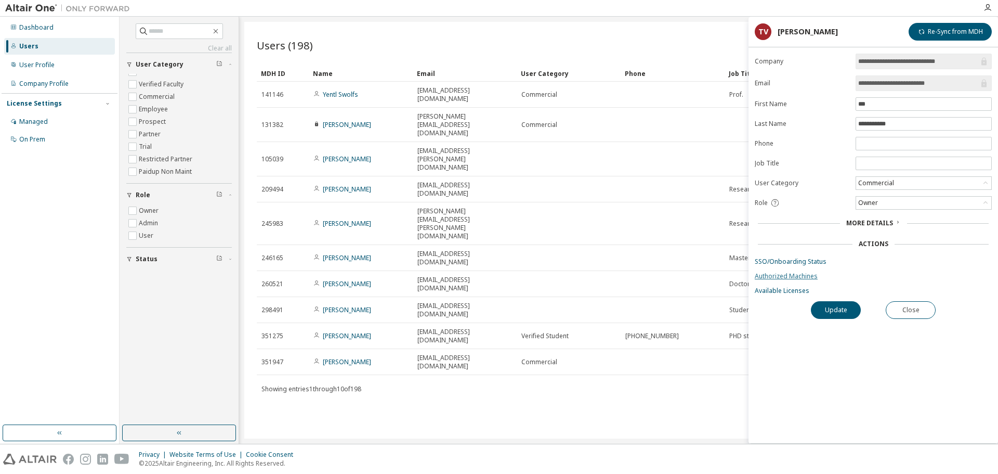
click at [787, 277] on link "Authorized Machines" at bounding box center [873, 276] width 237 height 8
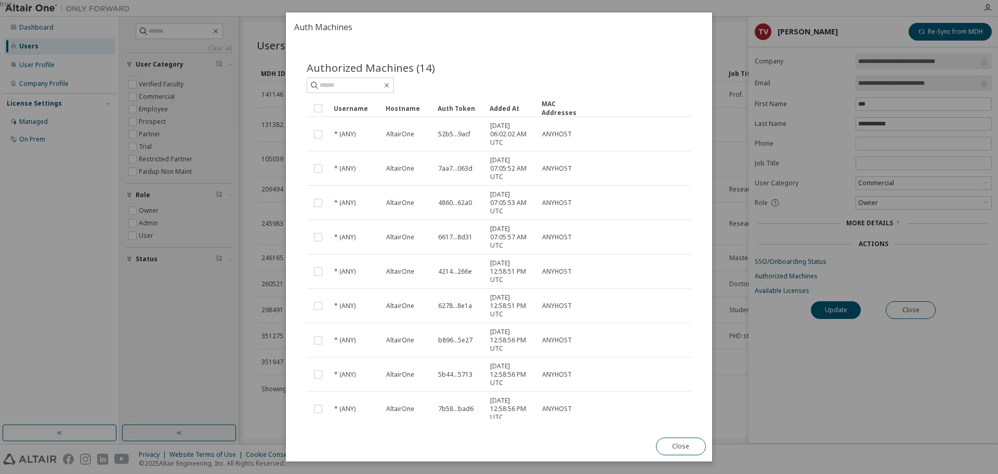
click at [787, 301] on div "true" at bounding box center [499, 237] width 998 height 474
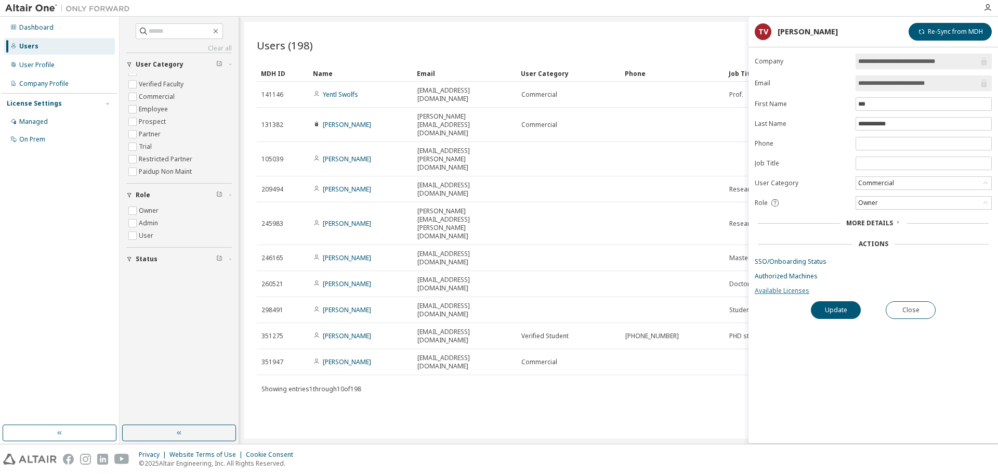
click at [788, 292] on link "Available Licenses" at bounding box center [873, 290] width 237 height 8
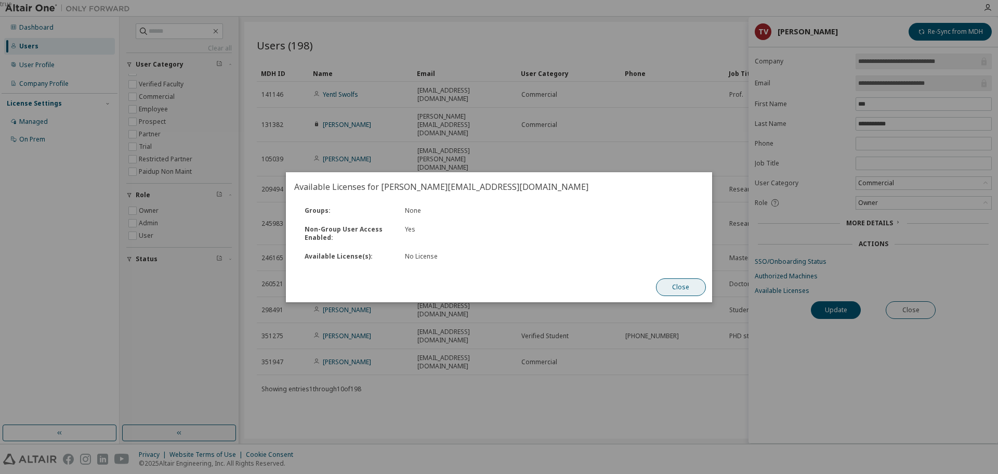
click at [681, 281] on button "Close" at bounding box center [681, 287] width 50 height 18
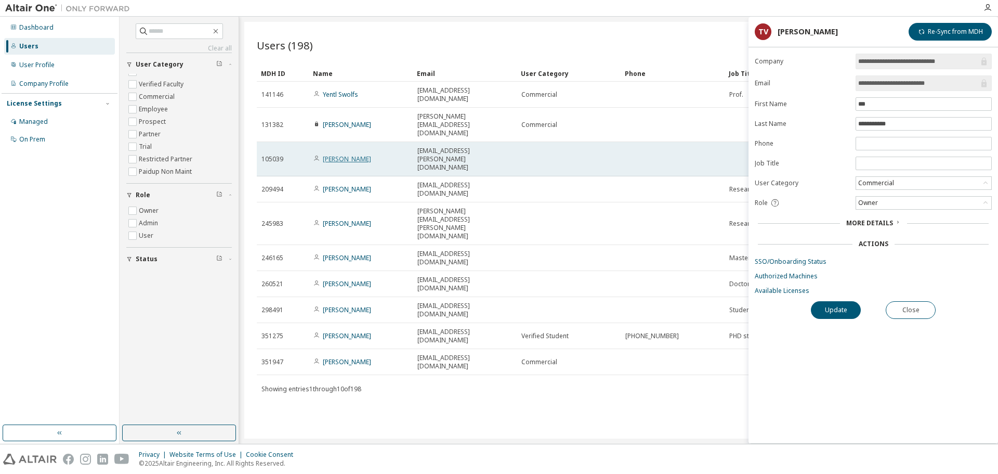
click at [346, 154] on link "[PERSON_NAME]" at bounding box center [347, 158] width 48 height 9
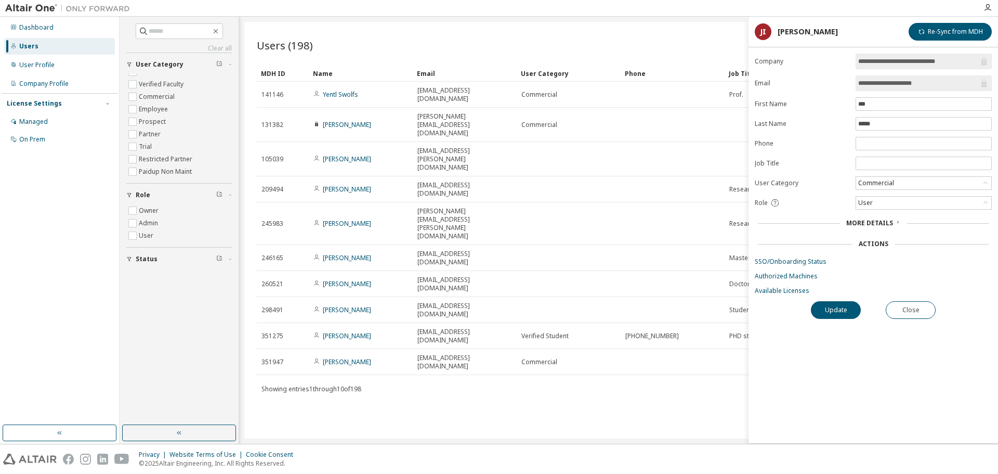
click at [778, 277] on link "Authorized Machines" at bounding box center [873, 276] width 237 height 8
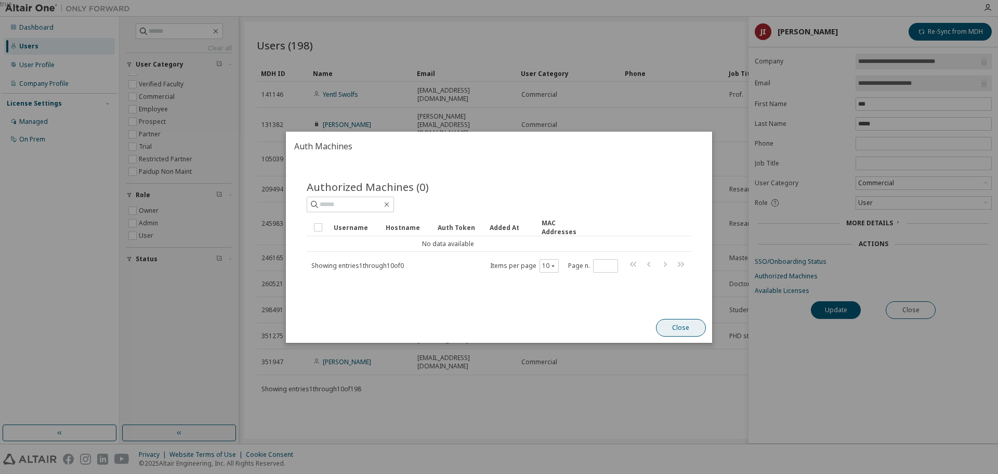
click at [687, 319] on button "Close" at bounding box center [681, 328] width 50 height 18
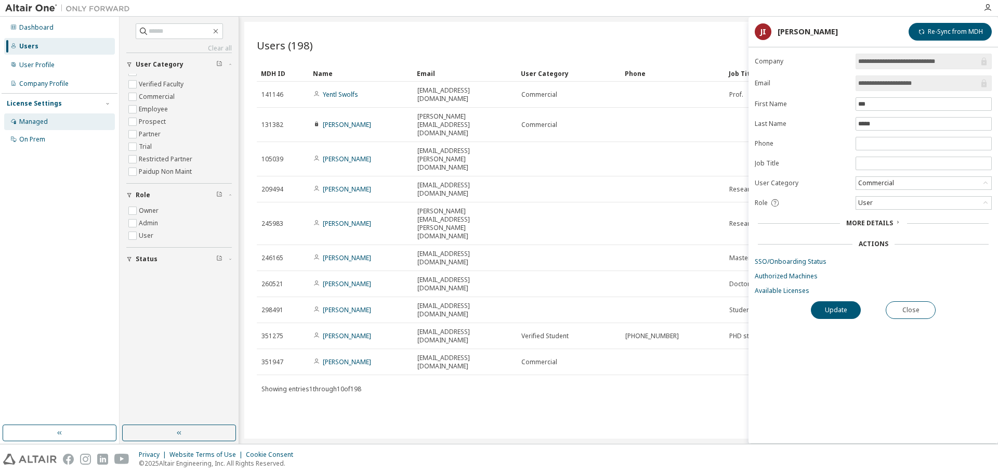
click at [49, 116] on div "Managed" at bounding box center [59, 121] width 111 height 17
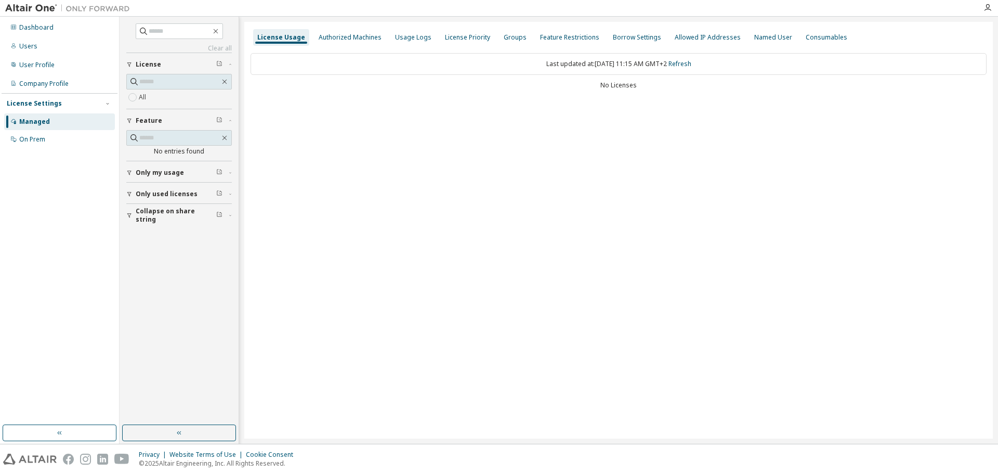
click at [158, 171] on span "Only my usage" at bounding box center [160, 172] width 48 height 8
click at [172, 225] on span "Only used licenses" at bounding box center [167, 224] width 62 height 8
click at [160, 274] on span "Collapse on share string" at bounding box center [176, 275] width 81 height 17
click at [359, 42] on div "Authorized Machines" at bounding box center [350, 37] width 71 height 17
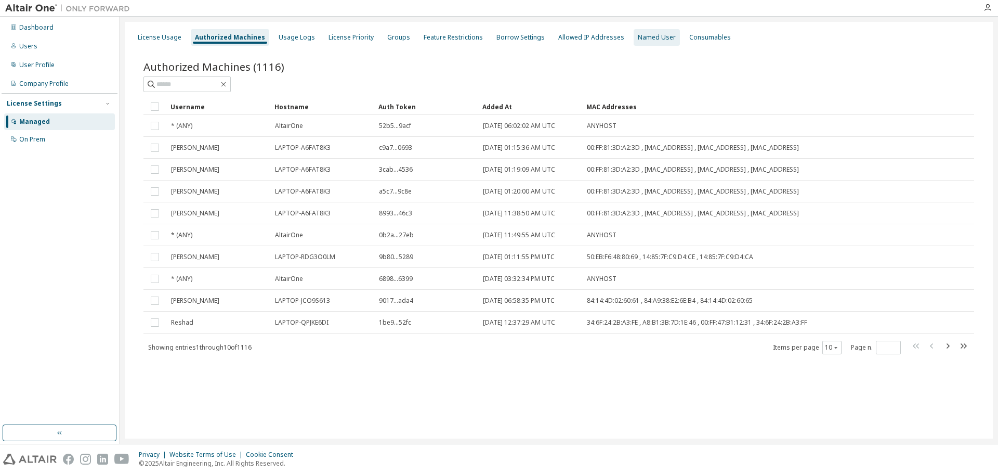
click at [645, 39] on div "Named User" at bounding box center [657, 37] width 38 height 8
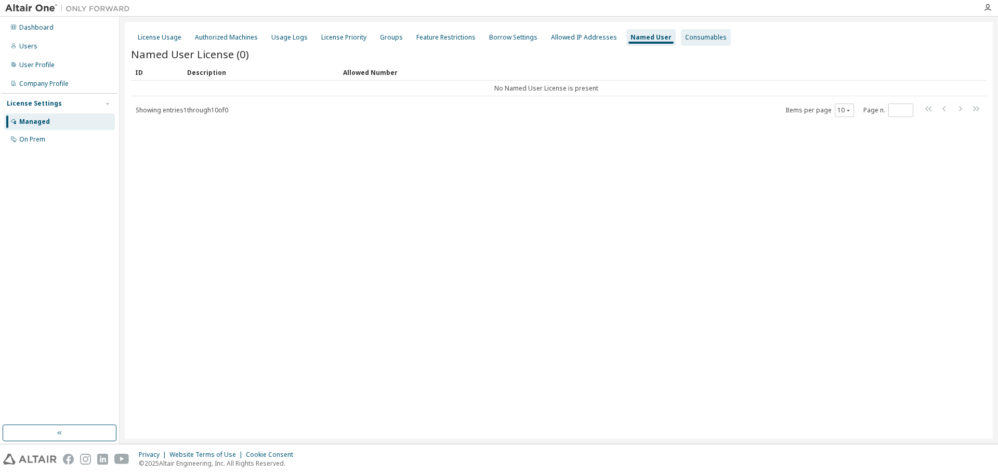
click at [700, 40] on div "Consumables" at bounding box center [706, 37] width 42 height 8
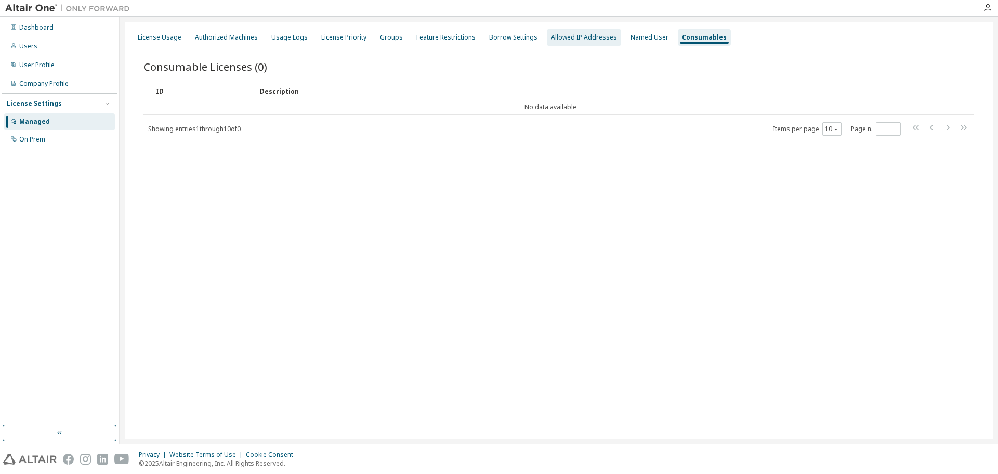
click at [591, 44] on div "Allowed IP Addresses" at bounding box center [584, 37] width 74 height 17
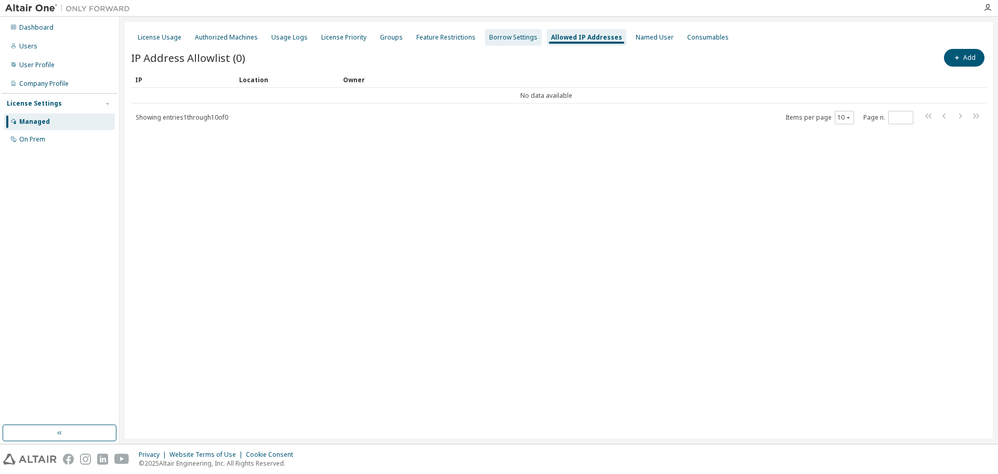
click at [503, 37] on div "Borrow Settings" at bounding box center [513, 37] width 48 height 8
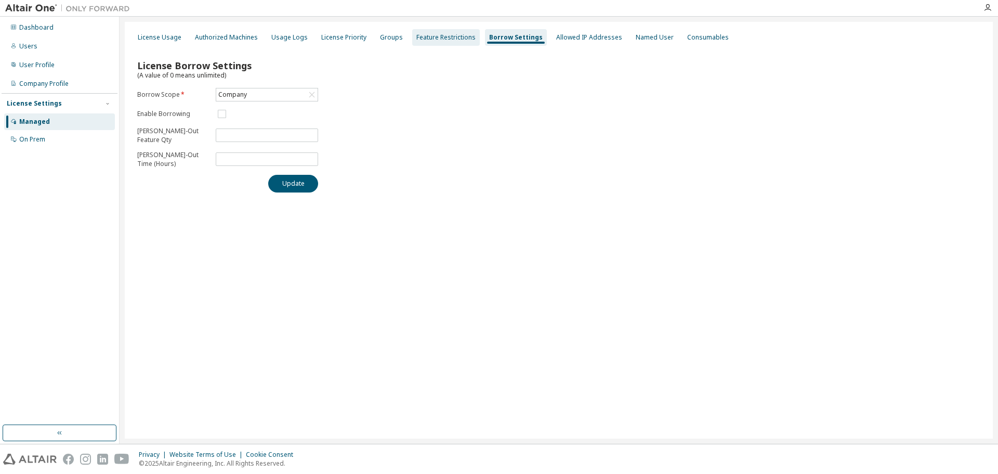
click at [450, 38] on div "Feature Restrictions" at bounding box center [445, 37] width 59 height 8
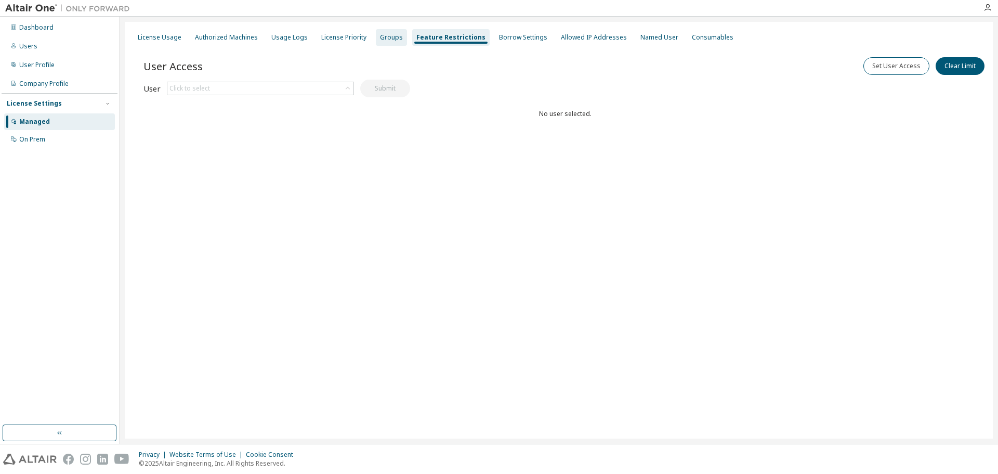
click at [380, 34] on div "Groups" at bounding box center [391, 37] width 23 height 8
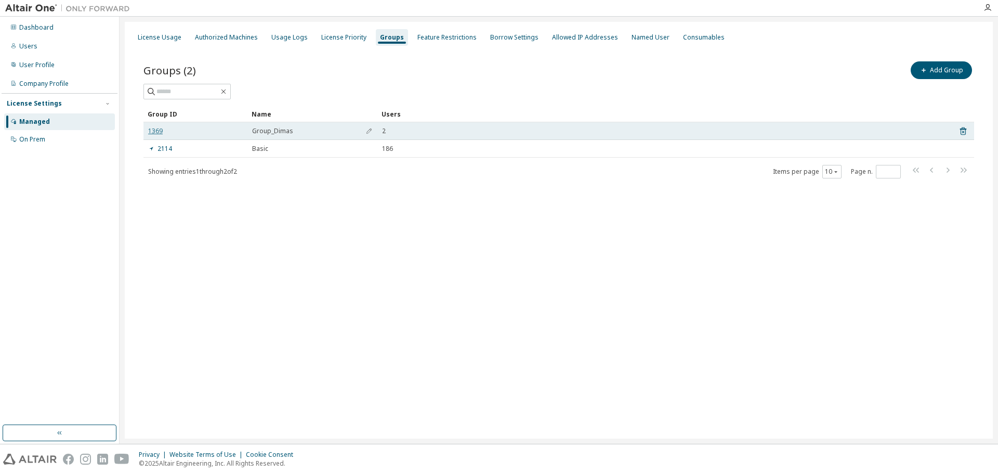
click at [154, 134] on link "1369" at bounding box center [155, 131] width 15 height 8
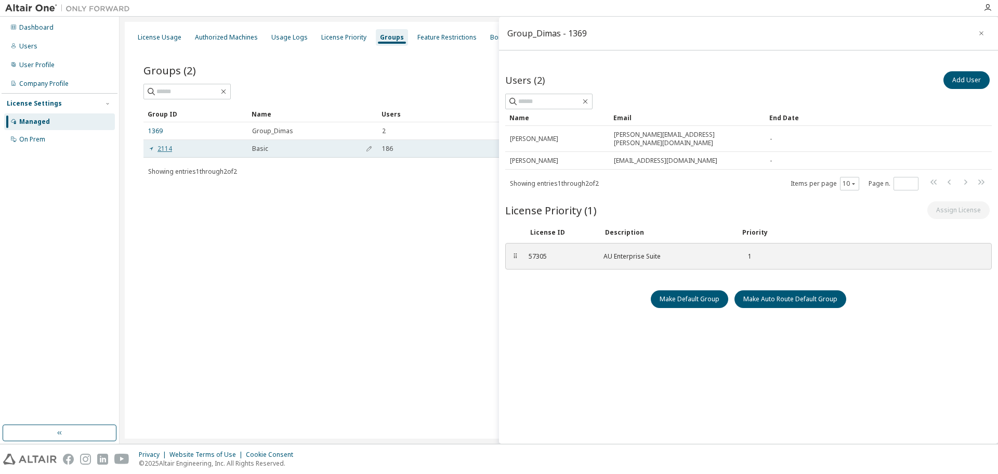
click at [166, 151] on link "2114" at bounding box center [160, 149] width 24 height 8
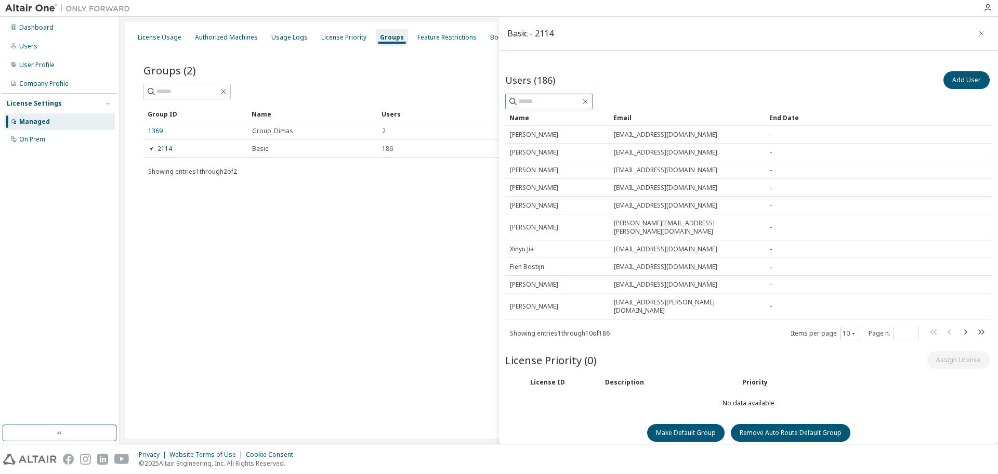
click at [555, 103] on input "text" at bounding box center [549, 101] width 62 height 10
type input "*****"
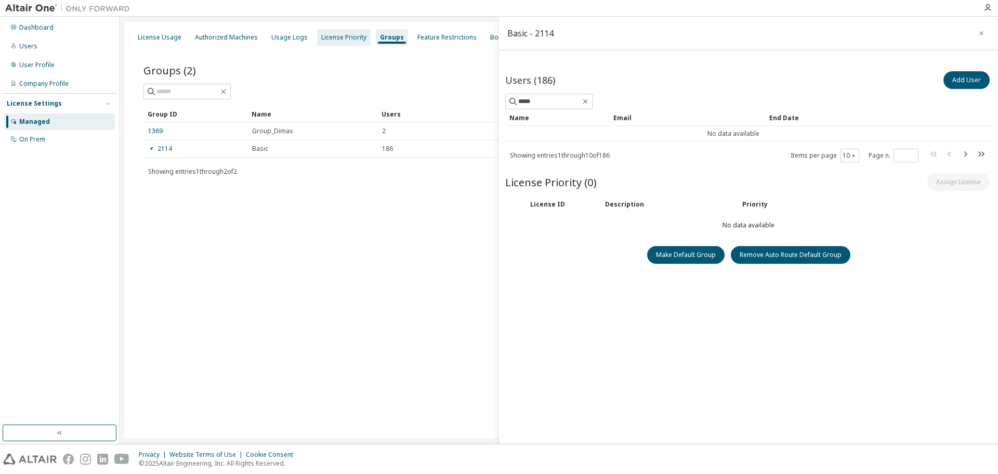
click at [329, 36] on div "License Priority" at bounding box center [343, 37] width 45 height 8
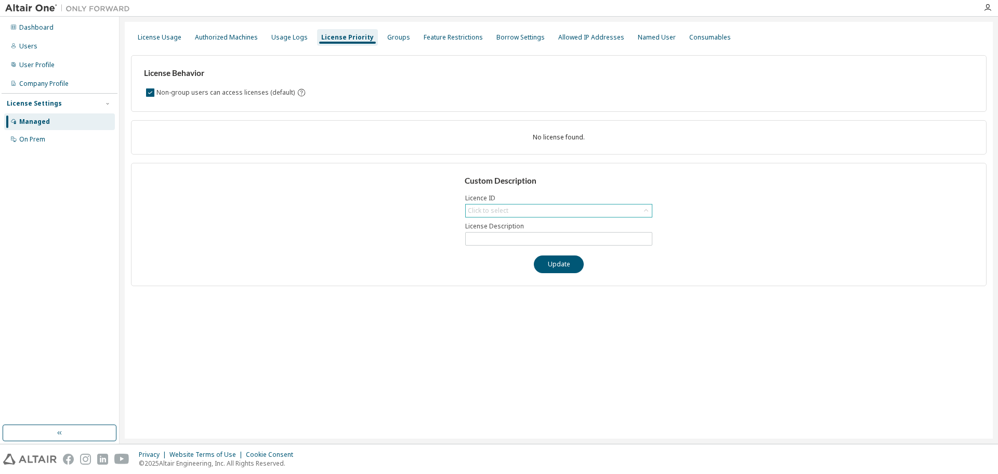
click at [484, 205] on div "Click to select" at bounding box center [488, 210] width 44 height 11
click at [289, 35] on div "Usage Logs" at bounding box center [289, 37] width 36 height 8
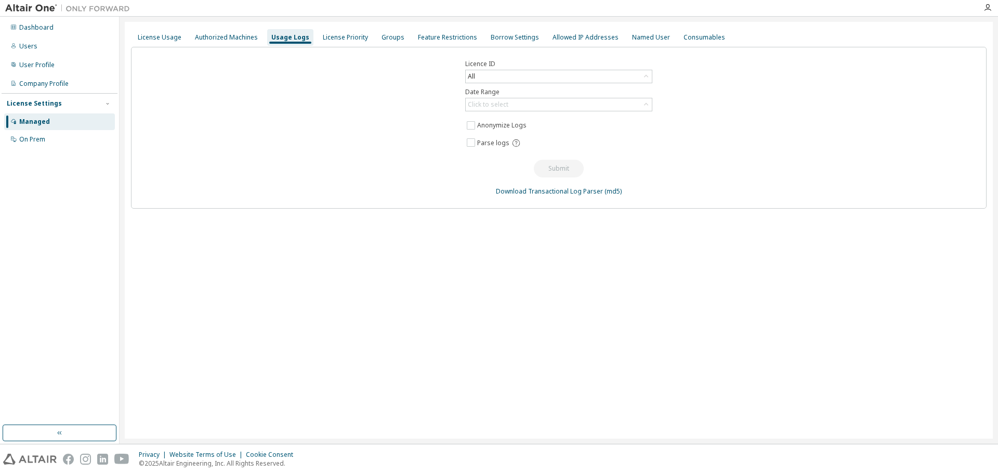
click at [494, 113] on div "Licence ID All Date Range Click to select Anonymize Logs Parse logs Submit Down…" at bounding box center [559, 128] width 856 height 162
click at [493, 107] on div "Click to select" at bounding box center [488, 104] width 41 height 8
click at [494, 131] on li "Last 30 days" at bounding box center [558, 134] width 184 height 14
click at [547, 163] on button "Submit" at bounding box center [559, 169] width 50 height 18
click at [504, 79] on div "All" at bounding box center [559, 76] width 186 height 12
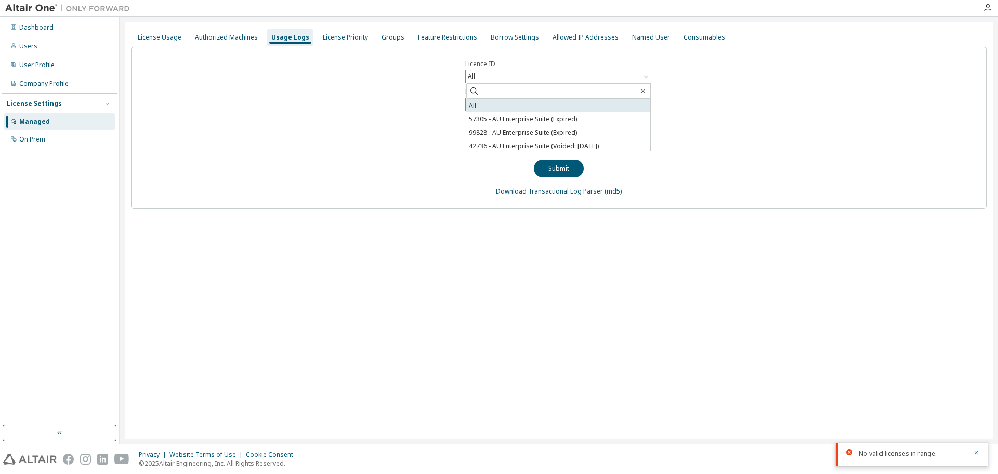
click at [567, 101] on li "All" at bounding box center [558, 106] width 184 height 14
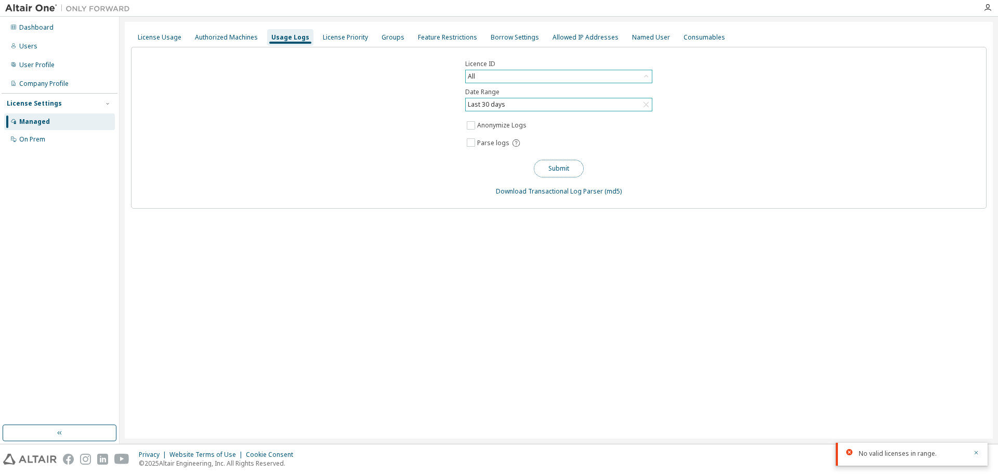
click at [565, 164] on button "Submit" at bounding box center [559, 169] width 50 height 18
click at [234, 33] on div "Authorized Machines" at bounding box center [226, 37] width 63 height 8
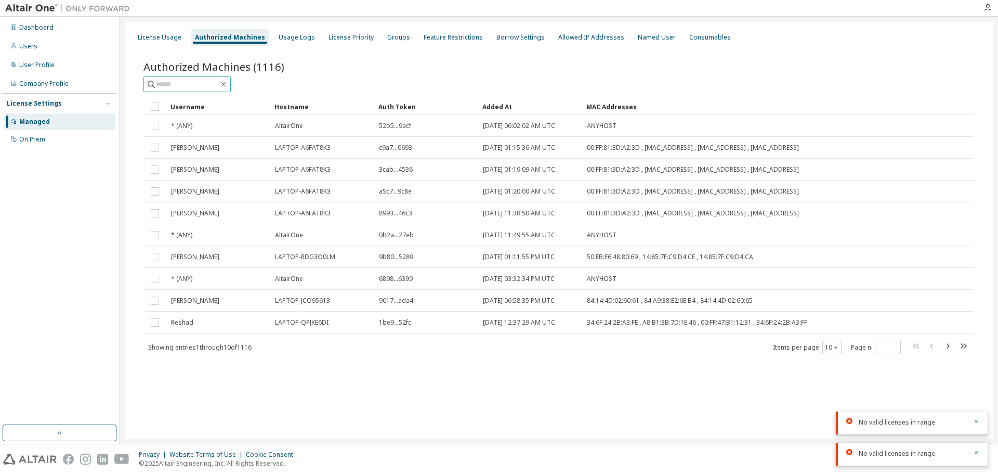
click at [194, 83] on input "text" at bounding box center [187, 84] width 62 height 10
type input "*****"
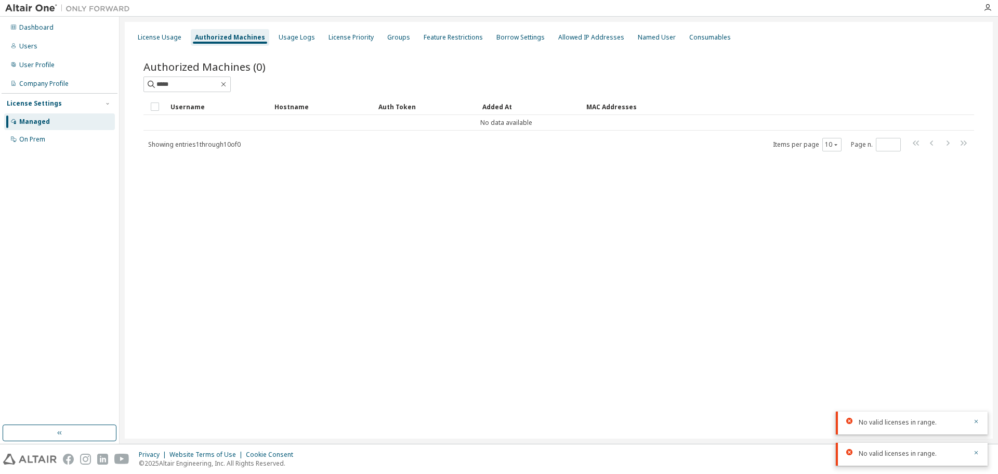
click at [165, 29] on div "License Usage Authorized Machines Usage Logs License Priority Groups Feature Re…" at bounding box center [559, 37] width 856 height 19
click at [163, 38] on div "License Usage" at bounding box center [160, 37] width 44 height 8
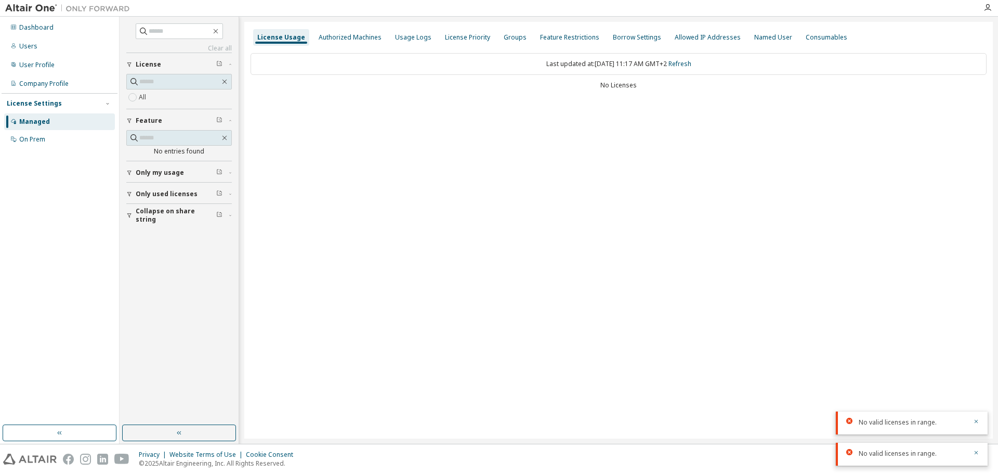
click at [158, 174] on span "Only my usage" at bounding box center [160, 172] width 48 height 8
click at [161, 202] on button "Only used licenses" at bounding box center [179, 193] width 106 height 23
click at [162, 199] on button "Only used licenses" at bounding box center [179, 193] width 106 height 23
click at [164, 214] on span "Collapse on share string" at bounding box center [176, 215] width 81 height 17
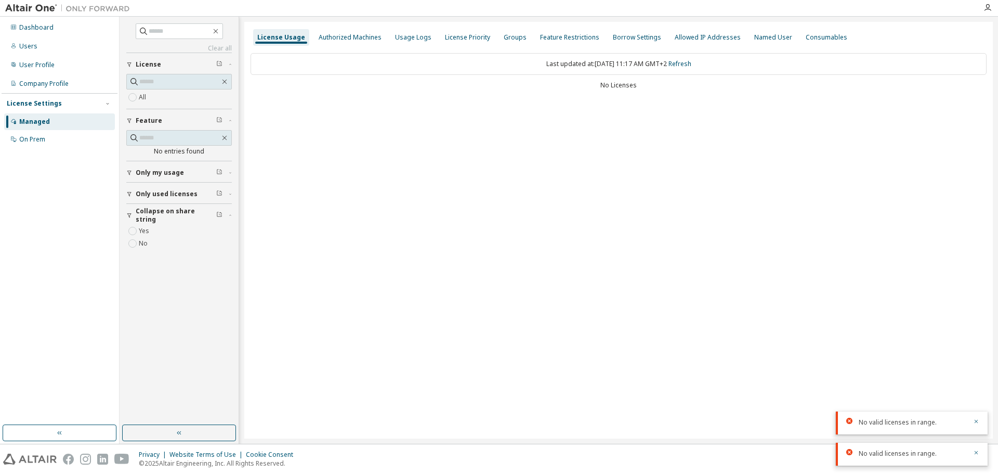
click at [164, 214] on span "Collapse on share string" at bounding box center [176, 215] width 81 height 17
click at [162, 83] on input "text" at bounding box center [179, 81] width 81 height 10
click at [51, 136] on div "On Prem" at bounding box center [59, 139] width 111 height 17
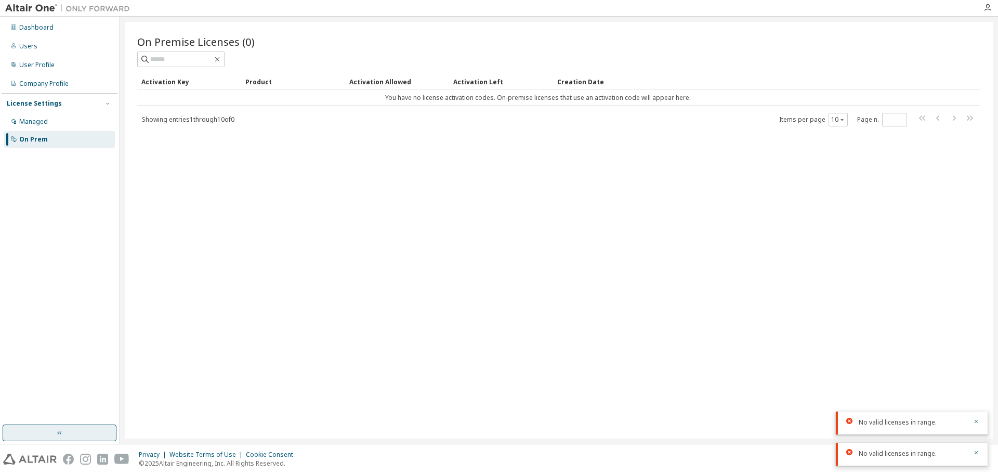
click at [72, 432] on button "button" at bounding box center [60, 432] width 114 height 17
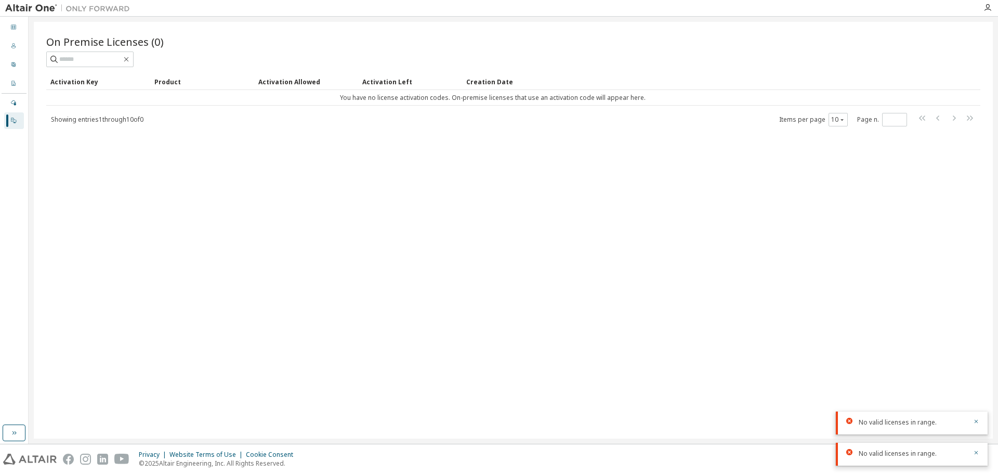
click at [28, 431] on div "Dashboard Users User Profile Company Profile License Settings Managed On Prem" at bounding box center [14, 230] width 29 height 427
click at [12, 434] on icon "button" at bounding box center [14, 432] width 8 height 8
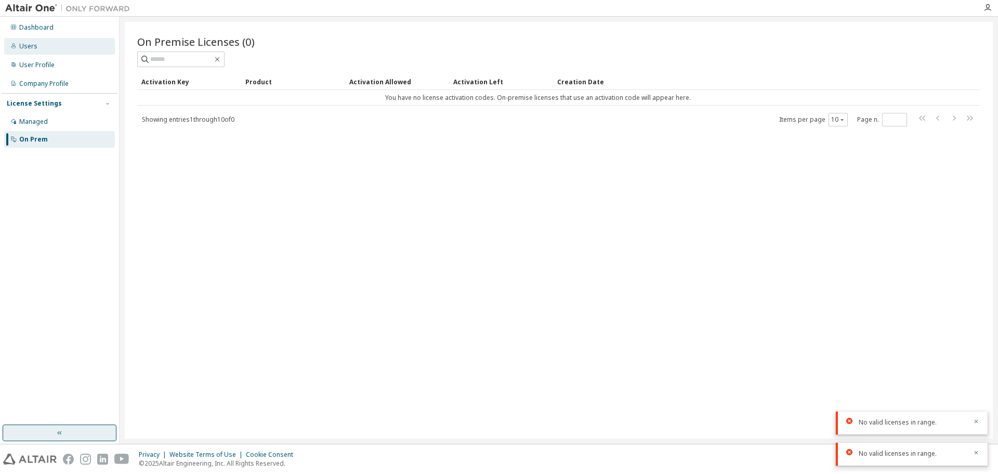
click at [46, 48] on div "Users" at bounding box center [59, 46] width 111 height 17
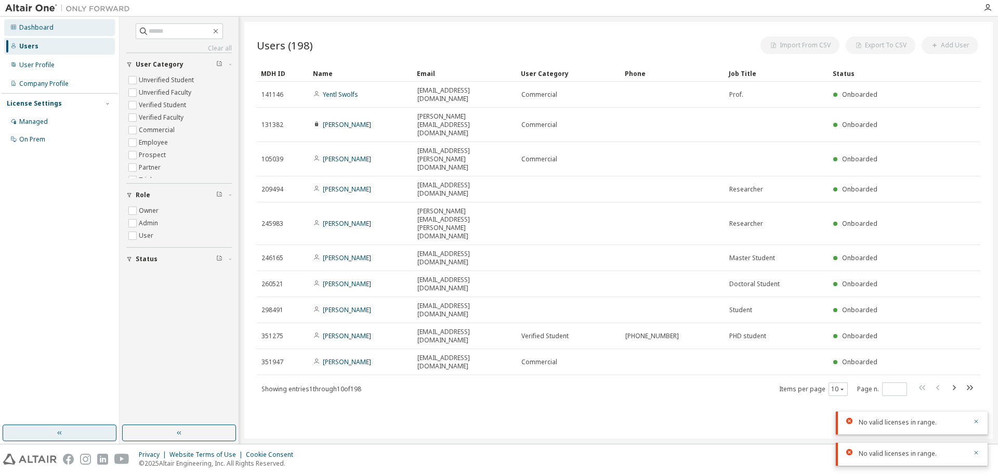
click at [54, 25] on div "Dashboard" at bounding box center [59, 27] width 111 height 17
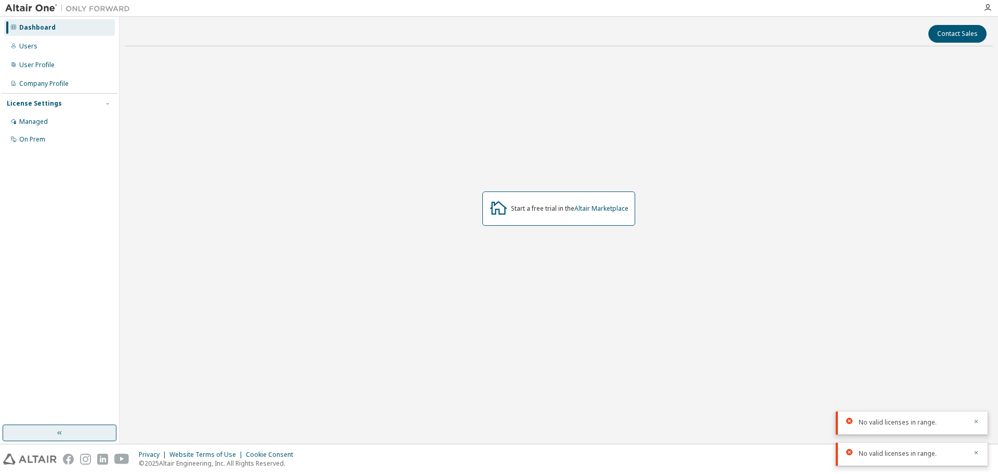
click at [557, 212] on div "Start a free trial in the Altair Marketplace" at bounding box center [569, 208] width 117 height 8
click at [590, 211] on link "Altair Marketplace" at bounding box center [601, 208] width 54 height 9
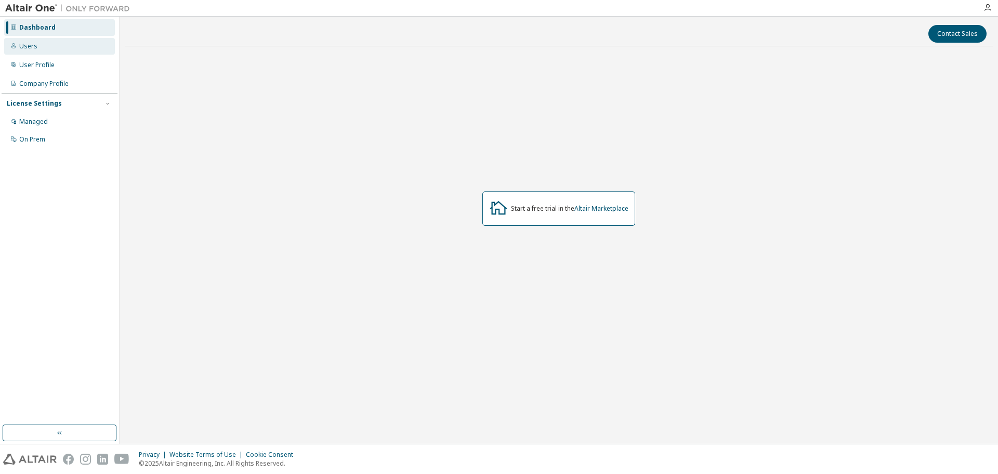
click at [73, 47] on div "Users" at bounding box center [59, 46] width 111 height 17
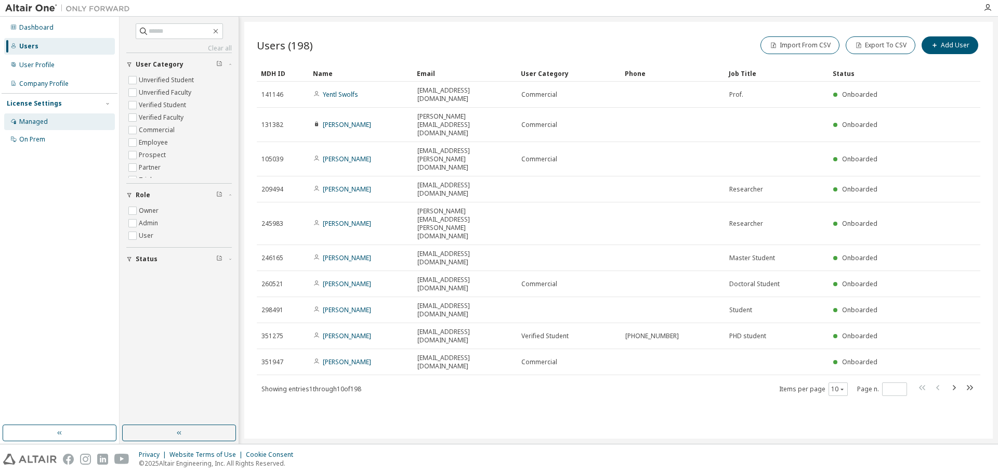
click at [51, 121] on div "Managed" at bounding box center [59, 121] width 111 height 17
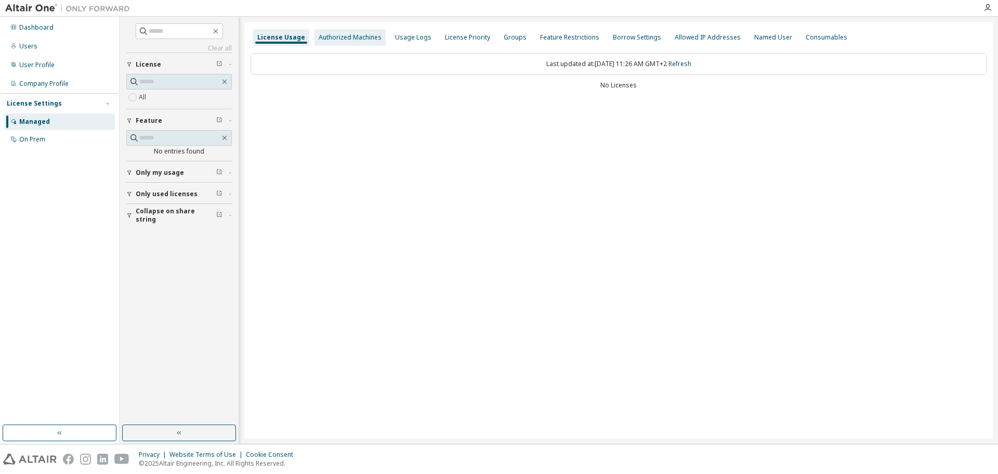
click at [354, 36] on div "Authorized Machines" at bounding box center [350, 37] width 63 height 8
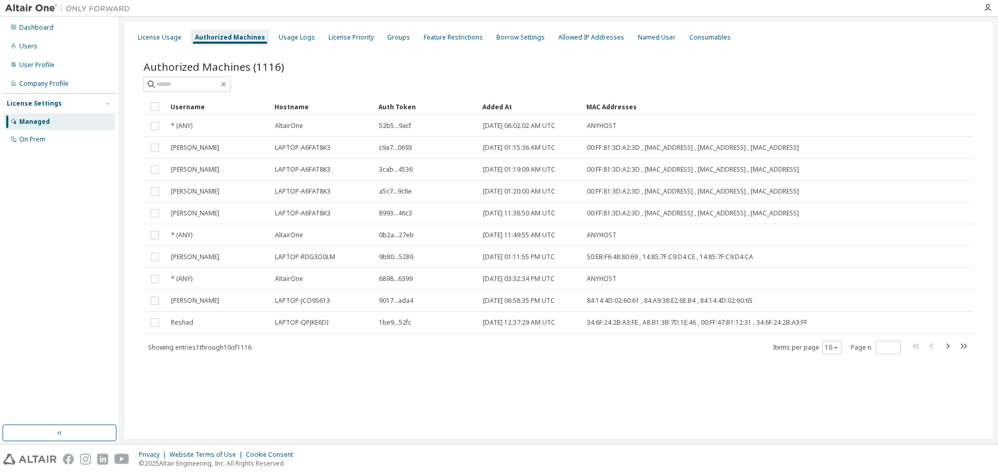
click at [402, 109] on div "Auth Token" at bounding box center [426, 106] width 96 height 17
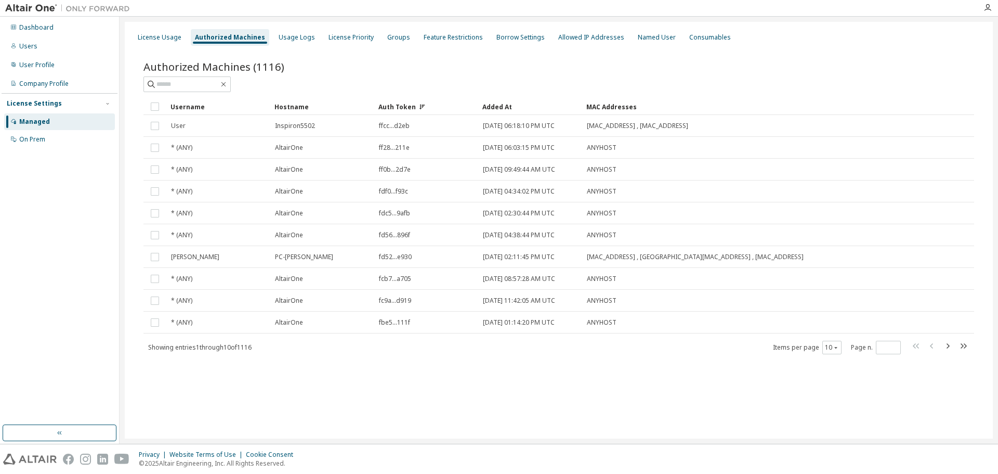
click at [402, 109] on div "Auth Token" at bounding box center [426, 106] width 96 height 17
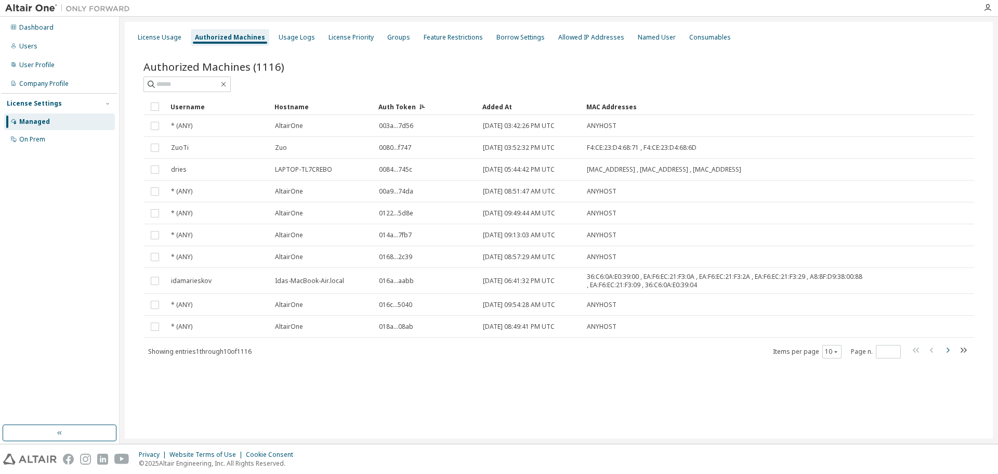
click at [943, 350] on icon "button" at bounding box center [947, 350] width 12 height 12
type input "*"
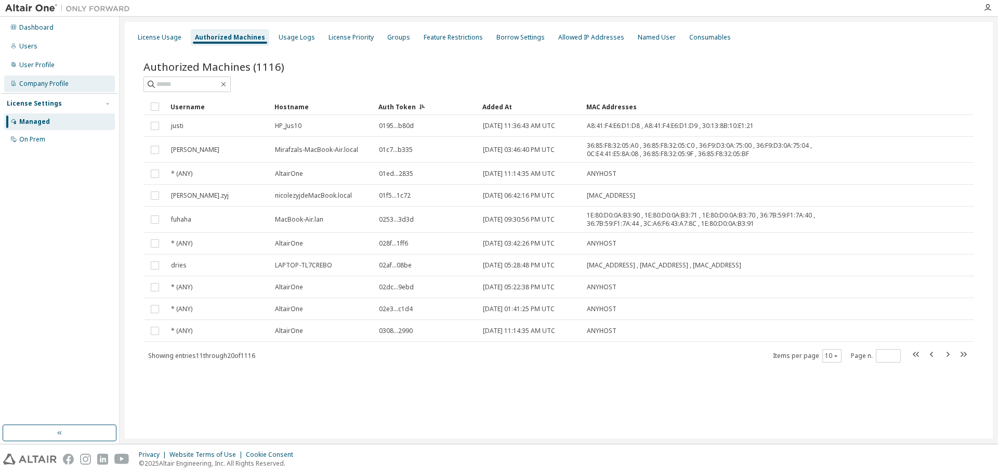
click at [61, 86] on div "Company Profile" at bounding box center [43, 84] width 49 height 8
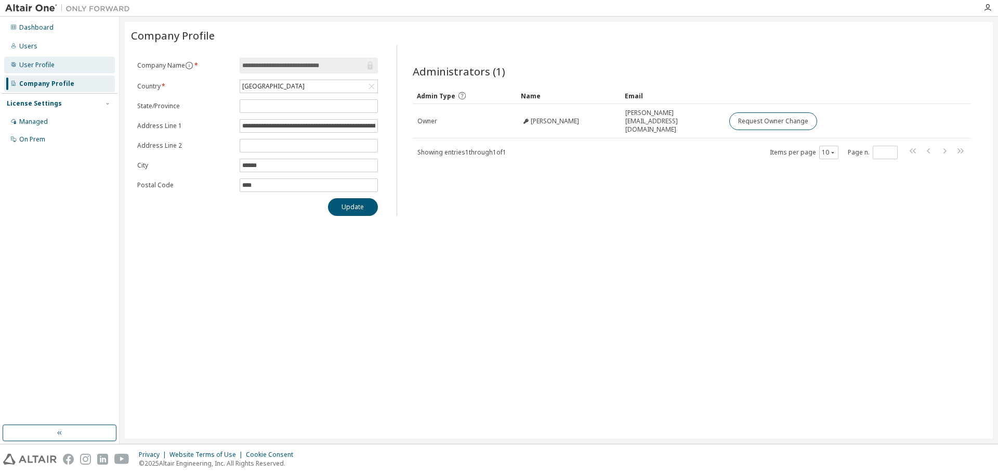
click at [66, 70] on div "User Profile" at bounding box center [59, 65] width 111 height 17
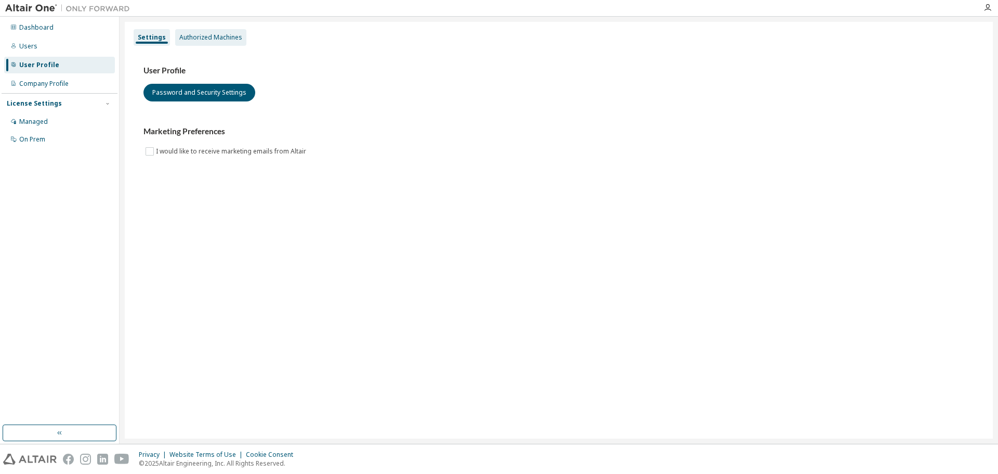
click at [198, 40] on div "Authorized Machines" at bounding box center [210, 37] width 63 height 8
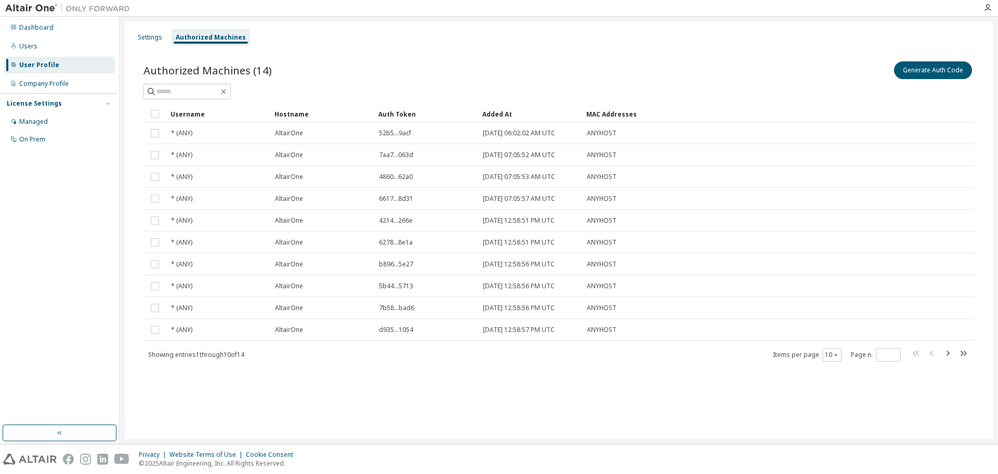
click at [394, 109] on div "Auth Token" at bounding box center [426, 114] width 96 height 17
click at [398, 117] on div "Auth Token" at bounding box center [426, 114] width 96 height 17
click at [945, 356] on icon "button" at bounding box center [947, 353] width 12 height 12
type input "*"
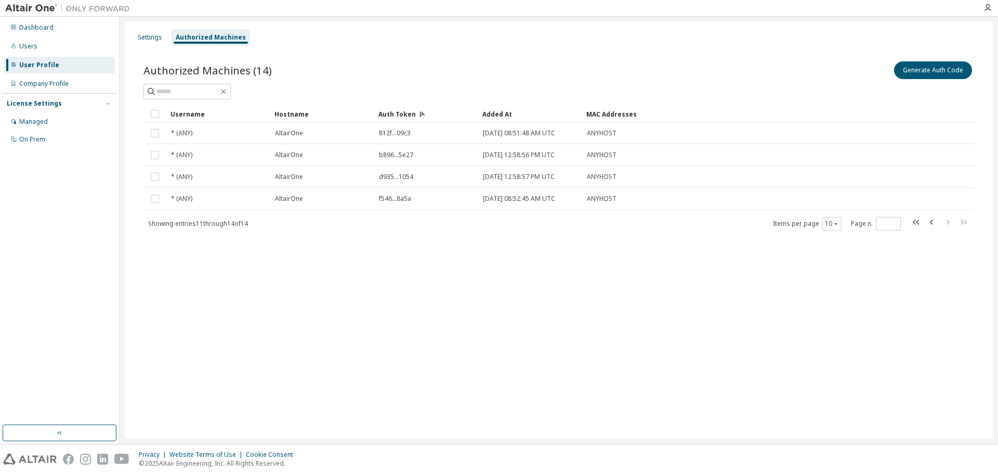
click at [378, 253] on div "Authorized Machines (14) Generate Auth Code Clear Load Save Save As Field Opera…" at bounding box center [559, 152] width 856 height 211
click at [32, 138] on div "On Prem" at bounding box center [32, 139] width 26 height 8
